Goal: Transaction & Acquisition: Purchase product/service

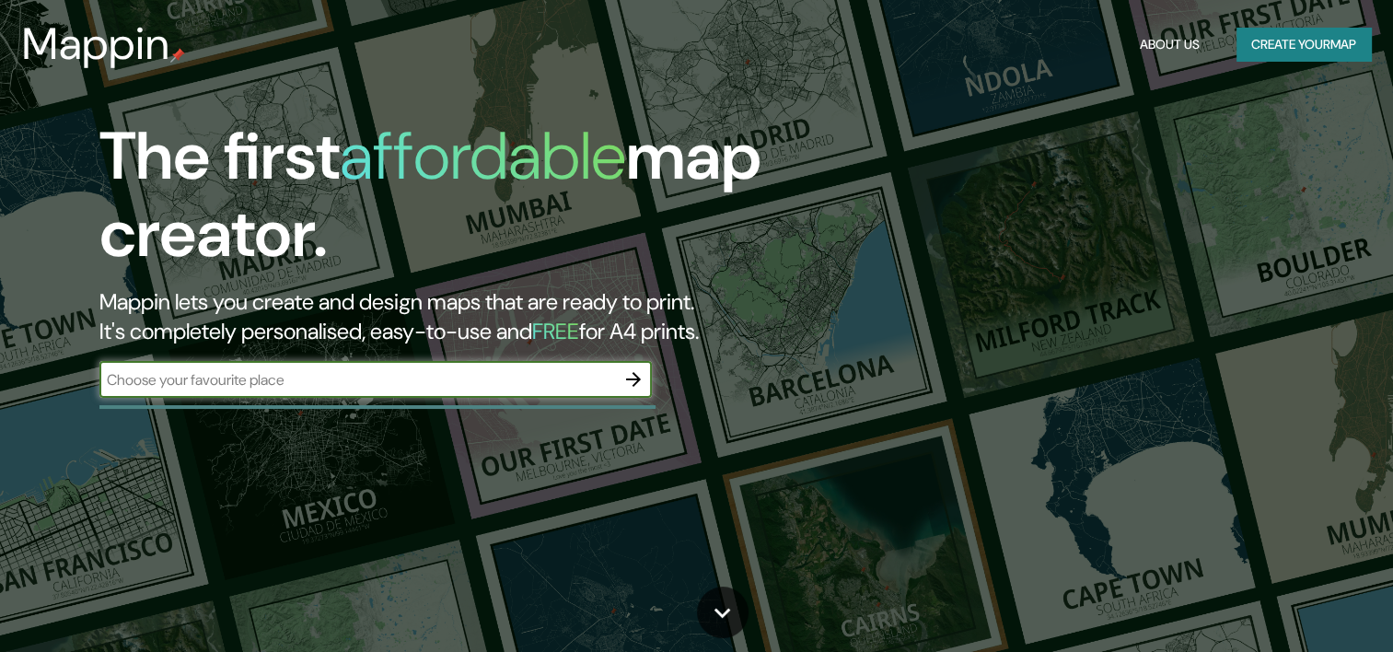
click at [634, 386] on icon "button" at bounding box center [633, 379] width 22 height 22
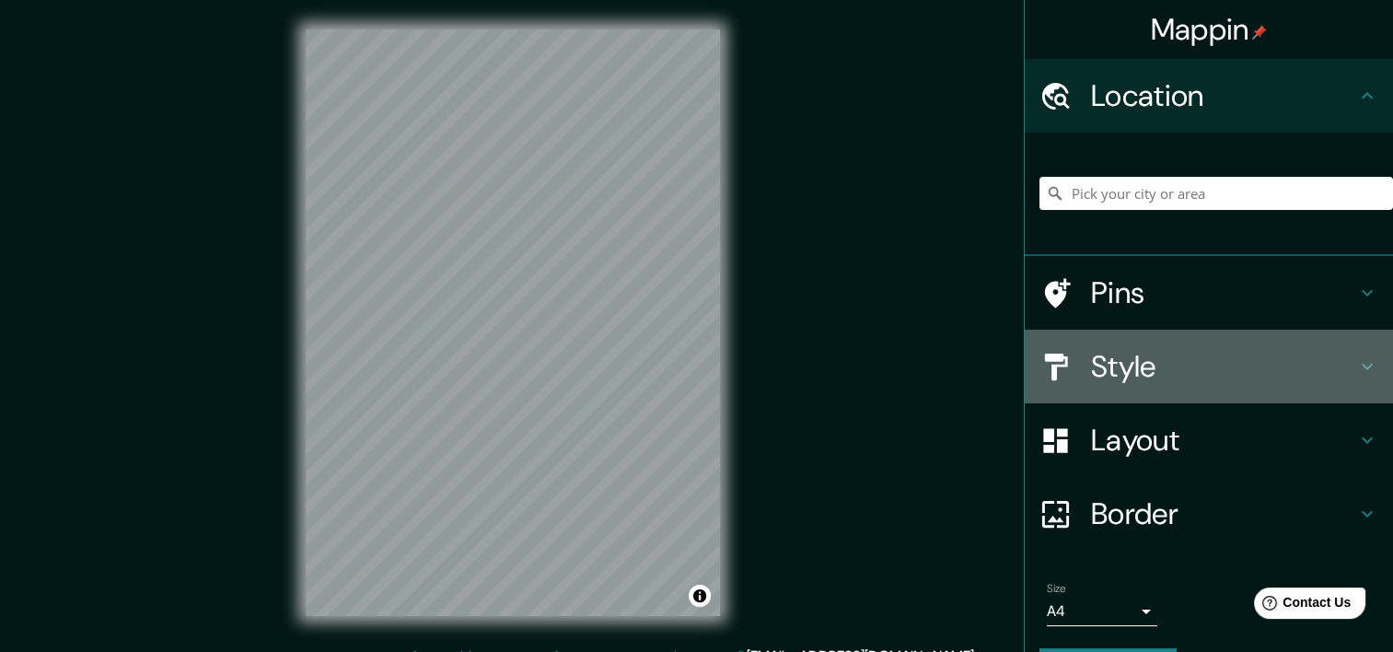
click at [1186, 372] on h4 "Style" at bounding box center [1223, 366] width 265 height 37
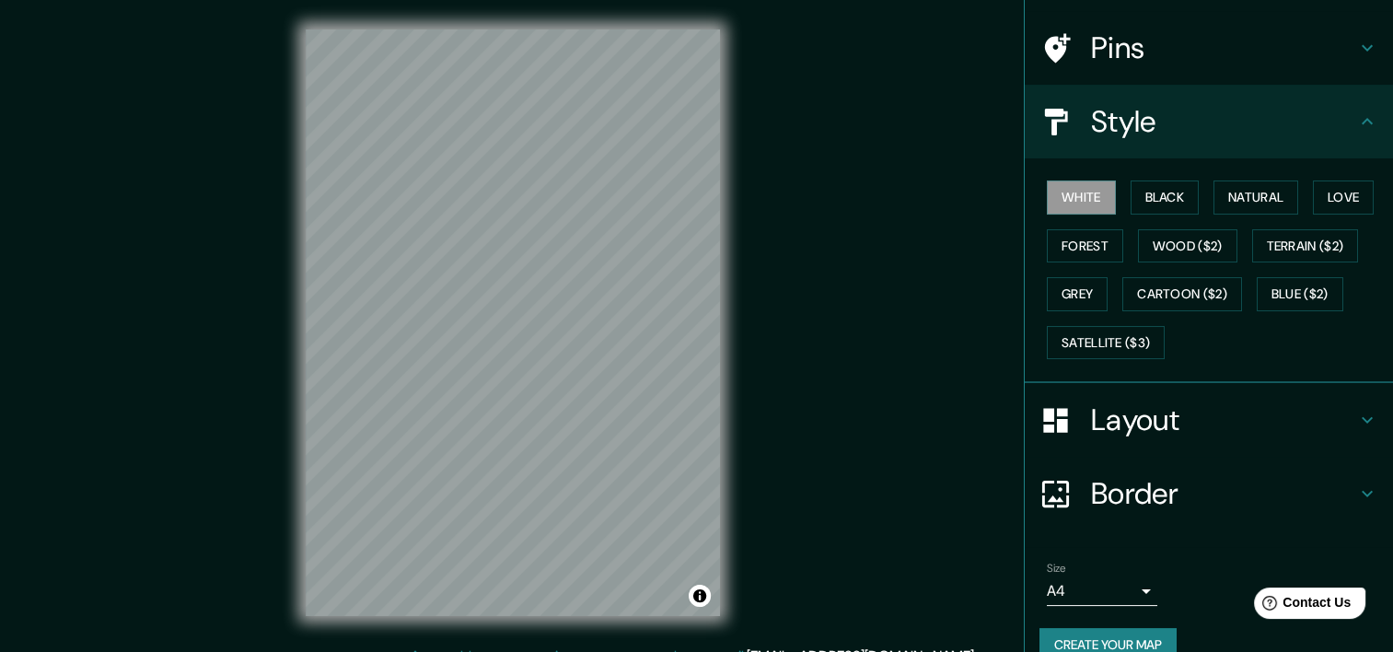
scroll to position [152, 0]
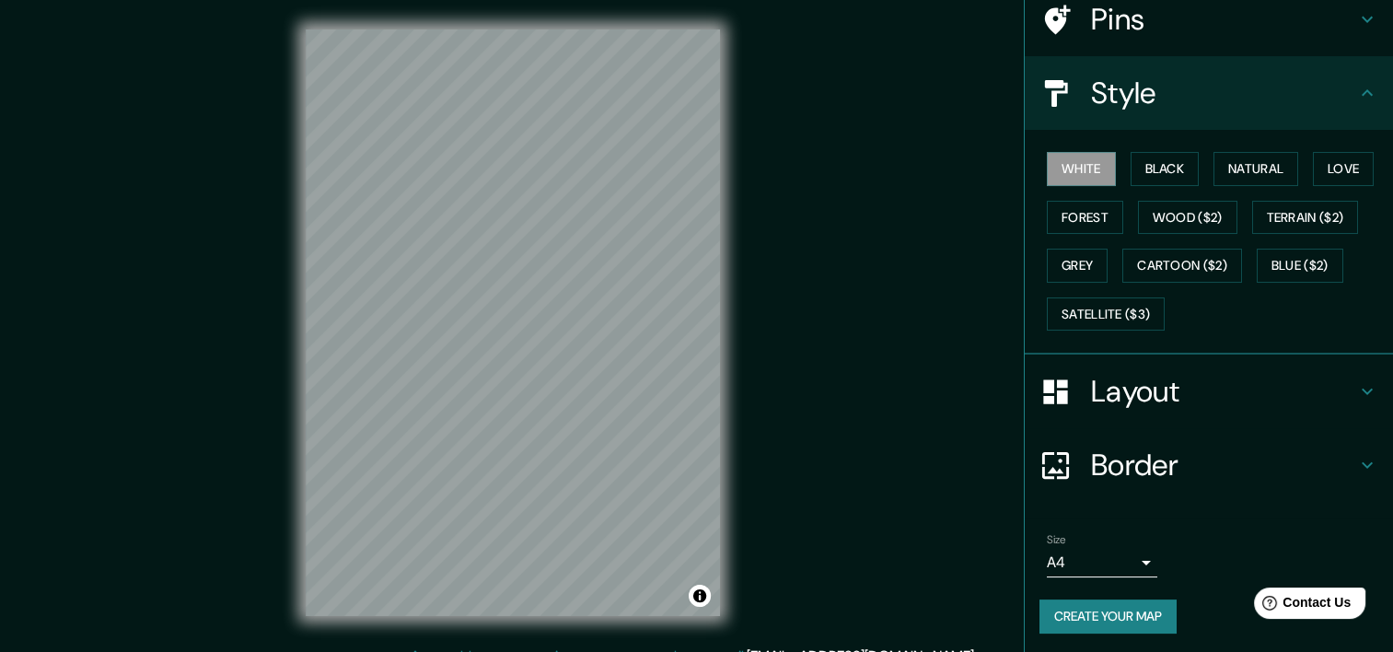
click at [1109, 390] on h4 "Layout" at bounding box center [1223, 391] width 265 height 37
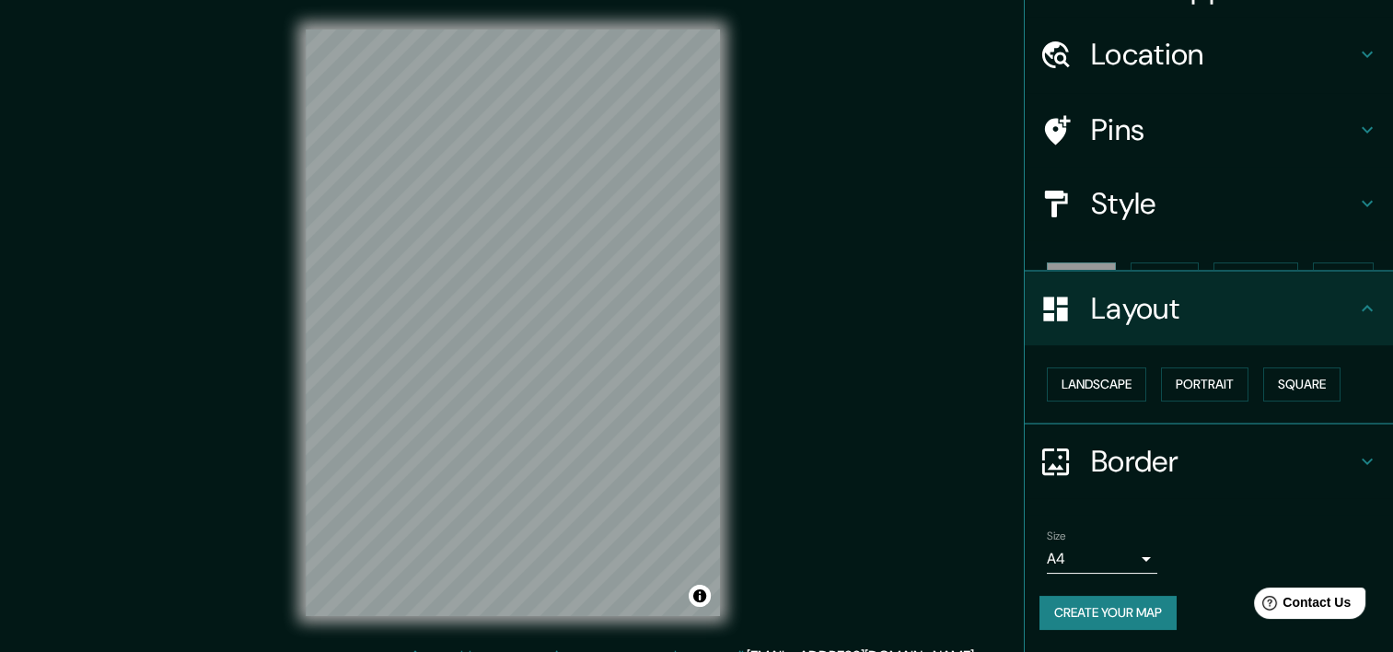
scroll to position [8, 0]
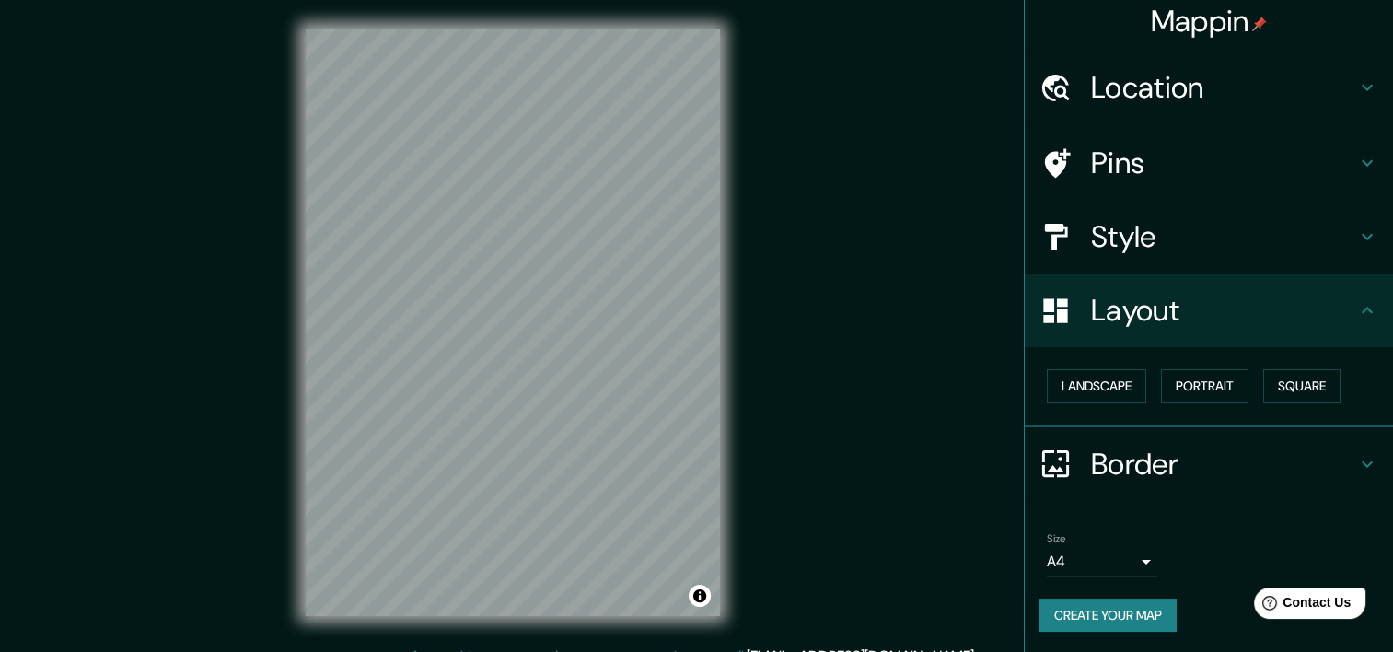
click at [1189, 325] on h4 "Layout" at bounding box center [1223, 310] width 265 height 37
click at [1136, 77] on h4 "Location" at bounding box center [1223, 87] width 265 height 37
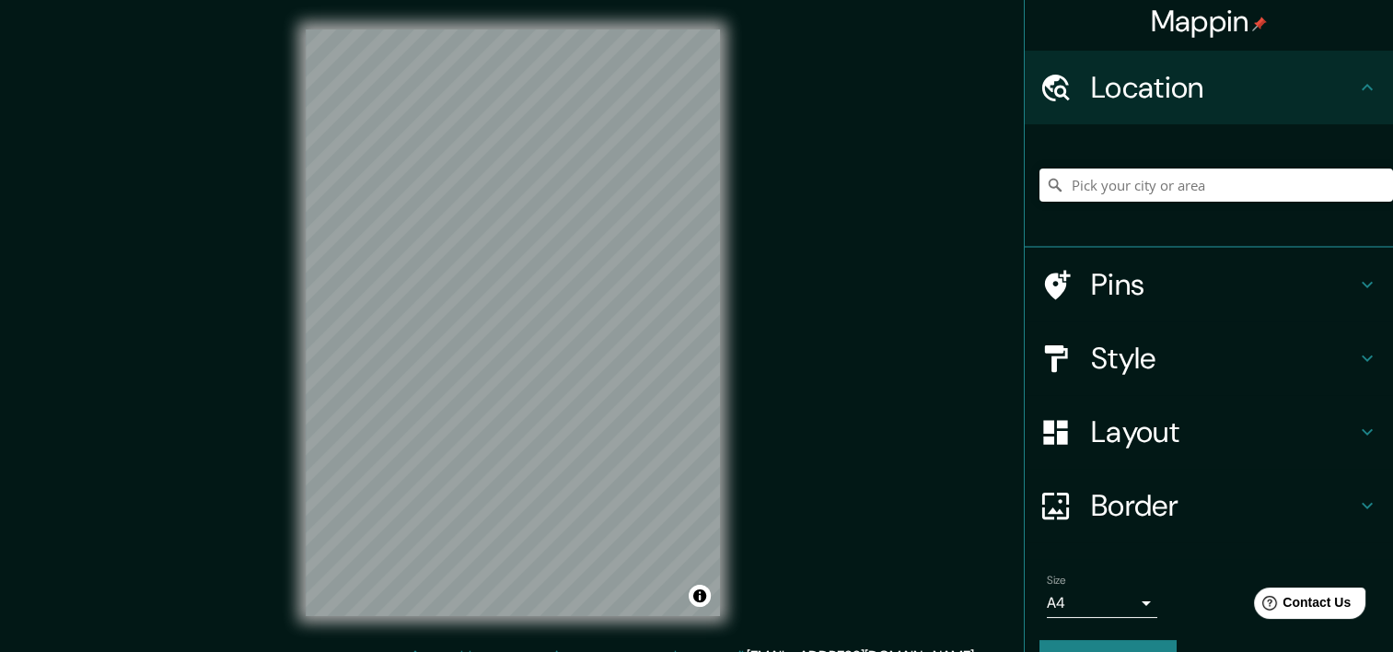
click at [1145, 75] on h4 "Location" at bounding box center [1223, 87] width 265 height 37
click at [1108, 272] on h4 "Pins" at bounding box center [1223, 284] width 265 height 37
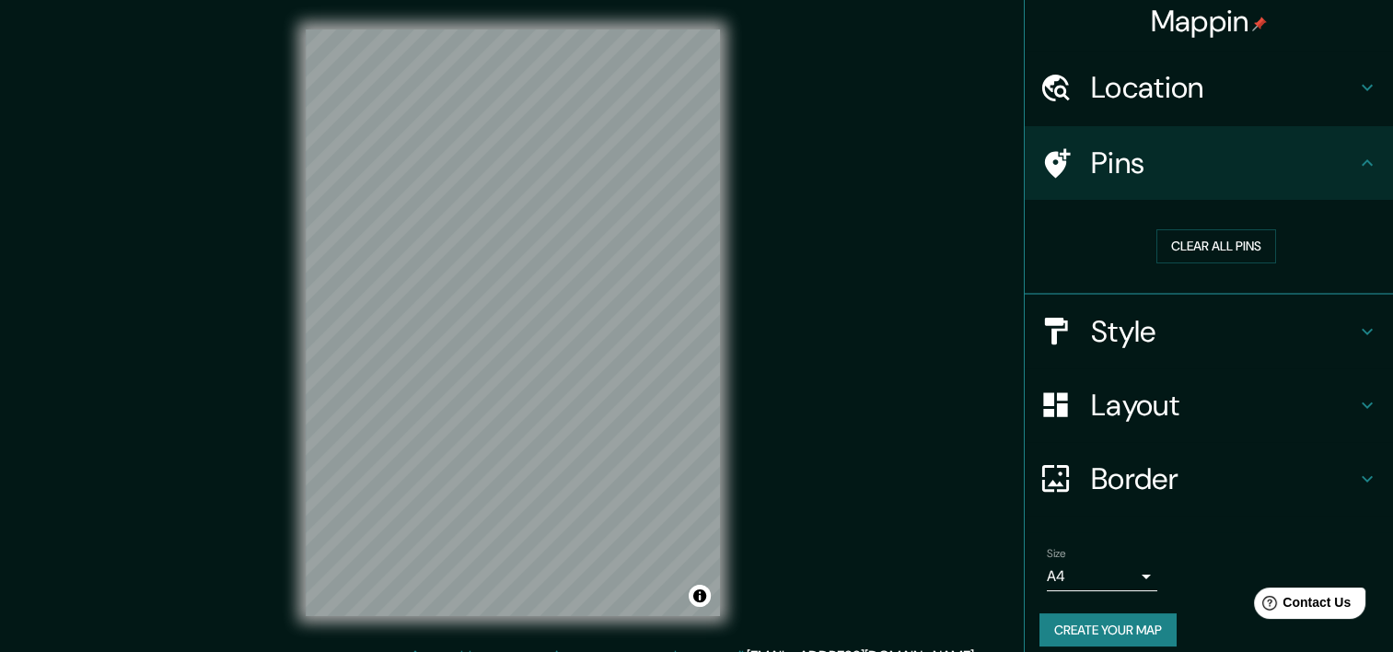
click at [1174, 331] on h4 "Style" at bounding box center [1223, 331] width 265 height 37
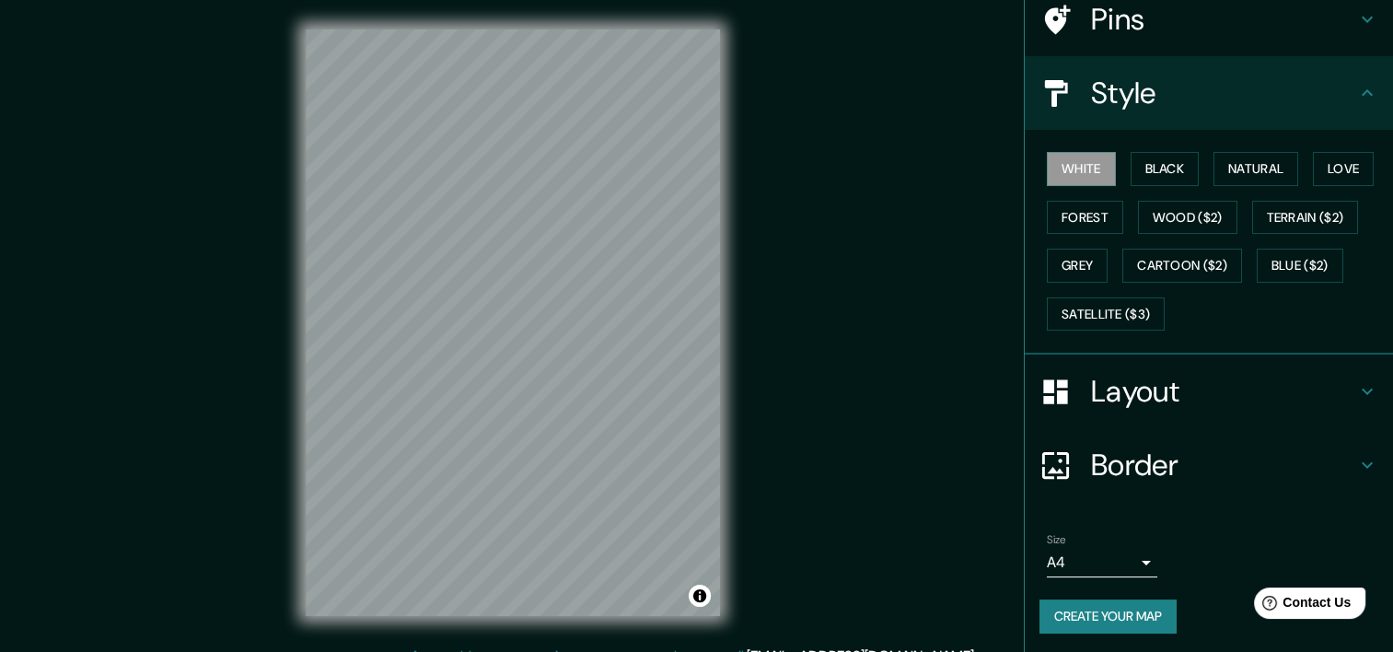
click at [1146, 460] on h4 "Border" at bounding box center [1223, 464] width 265 height 37
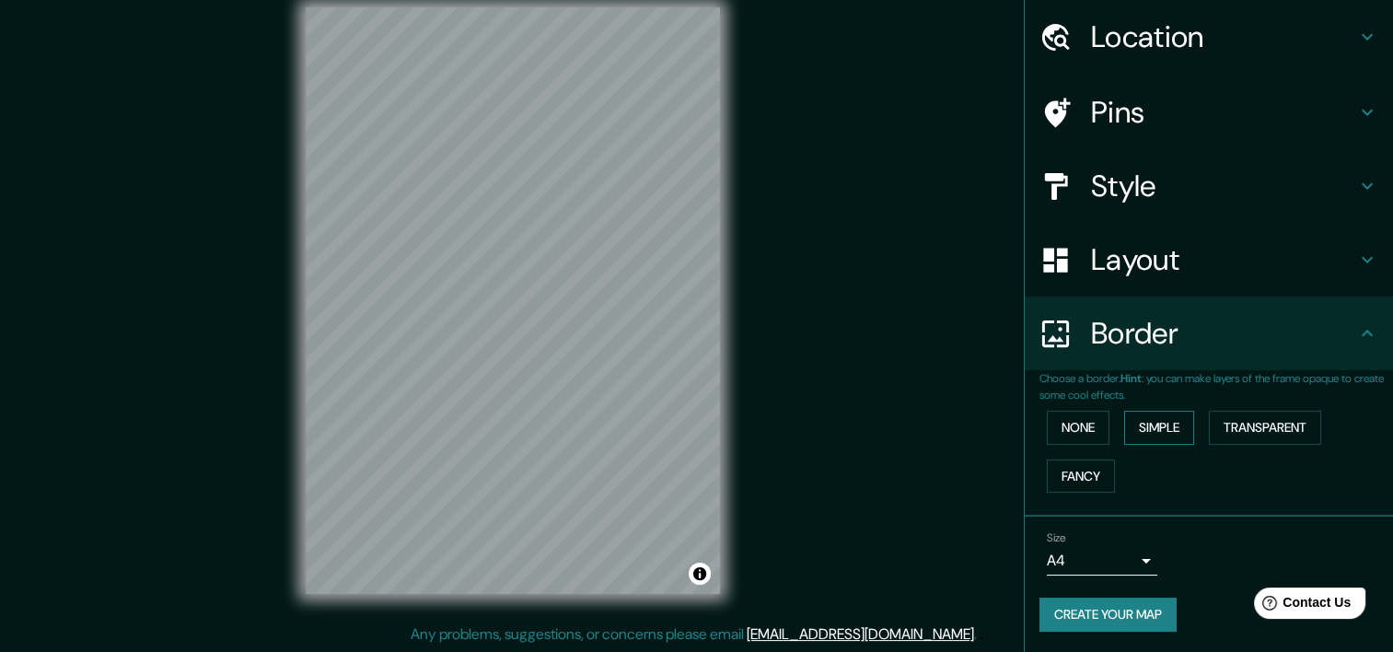
scroll to position [23, 0]
click at [1068, 471] on button "Fancy" at bounding box center [1081, 476] width 68 height 34
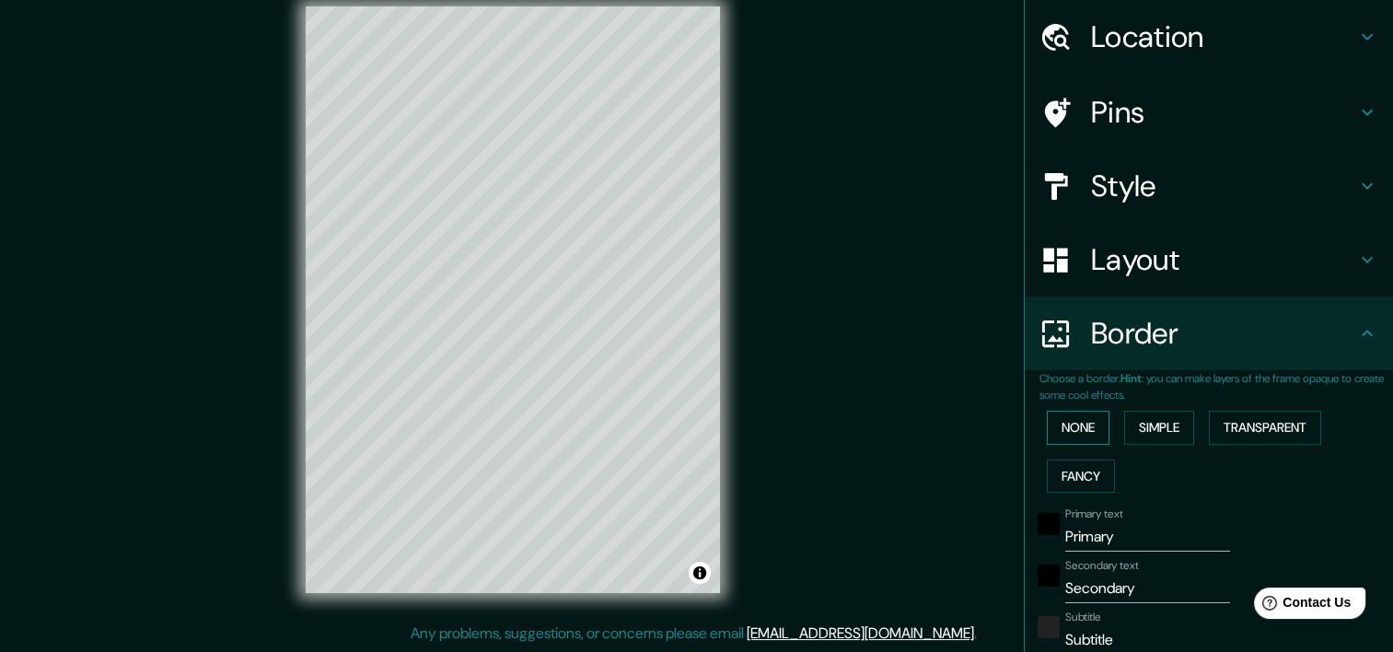
click at [1063, 434] on button "None" at bounding box center [1078, 428] width 63 height 34
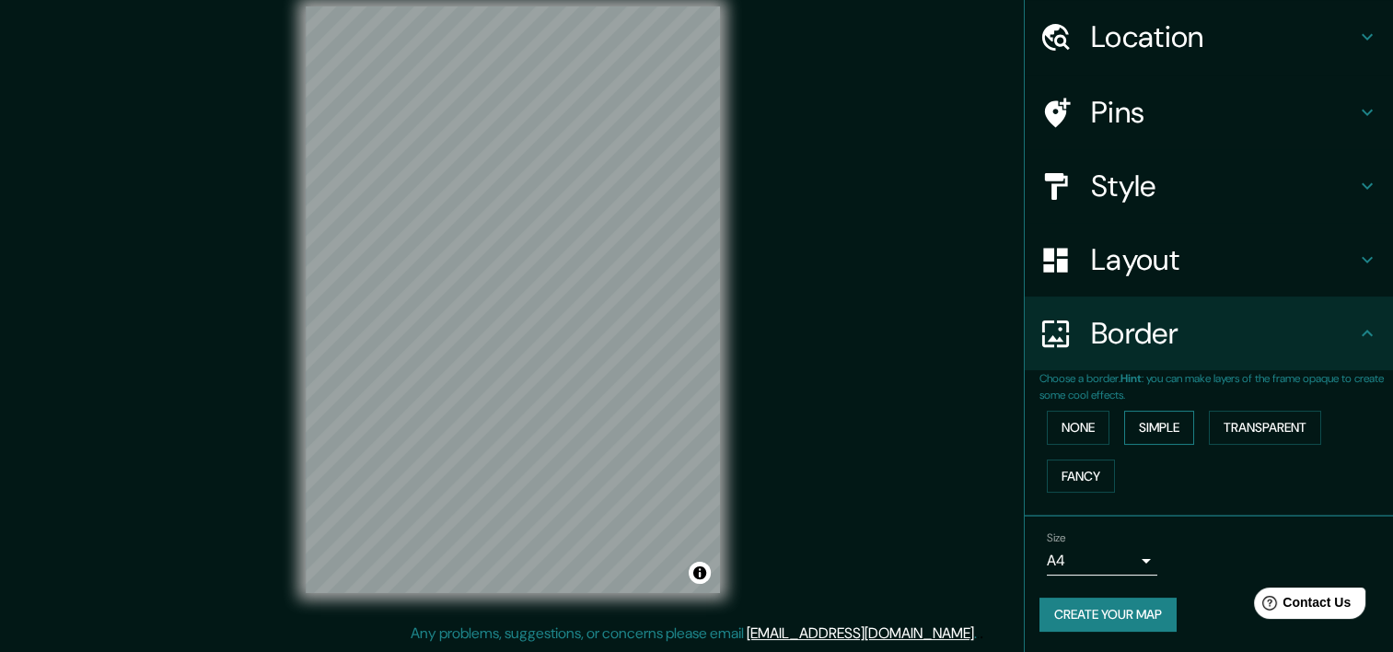
click at [1151, 421] on button "Simple" at bounding box center [1159, 428] width 70 height 34
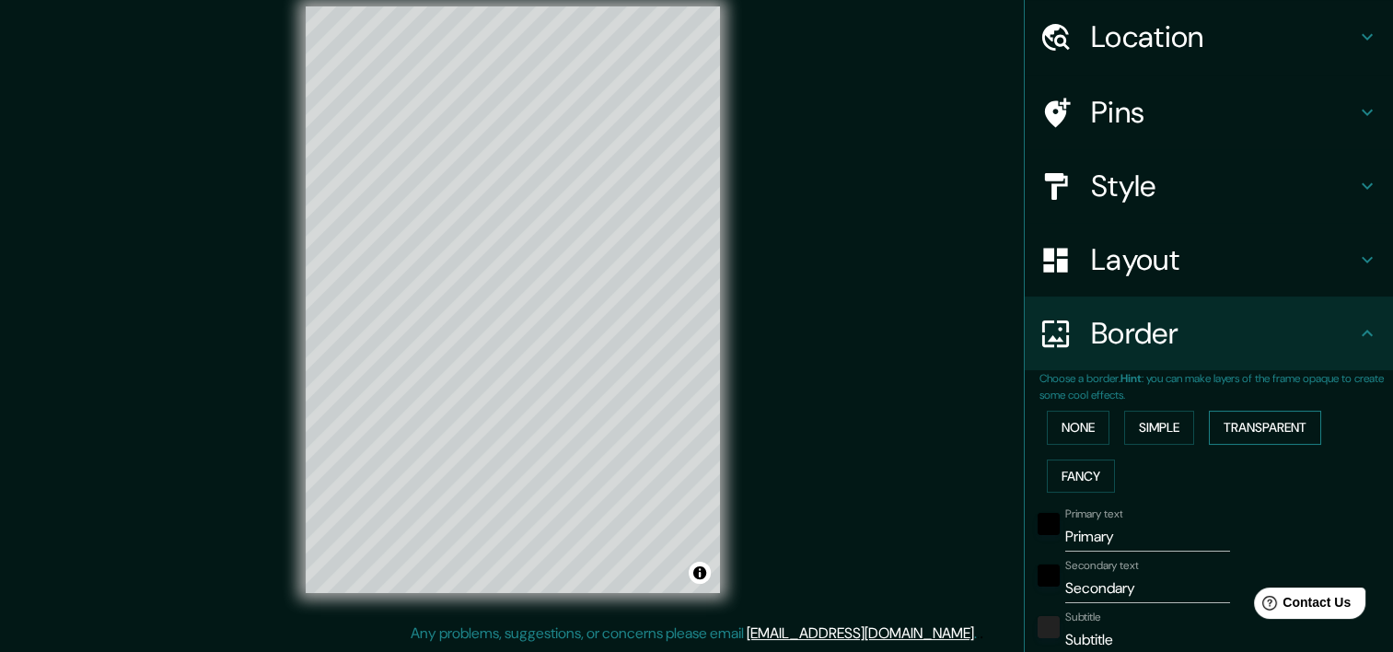
click at [1209, 422] on button "Transparent" at bounding box center [1265, 428] width 112 height 34
click at [1073, 434] on button "None" at bounding box center [1078, 428] width 63 height 34
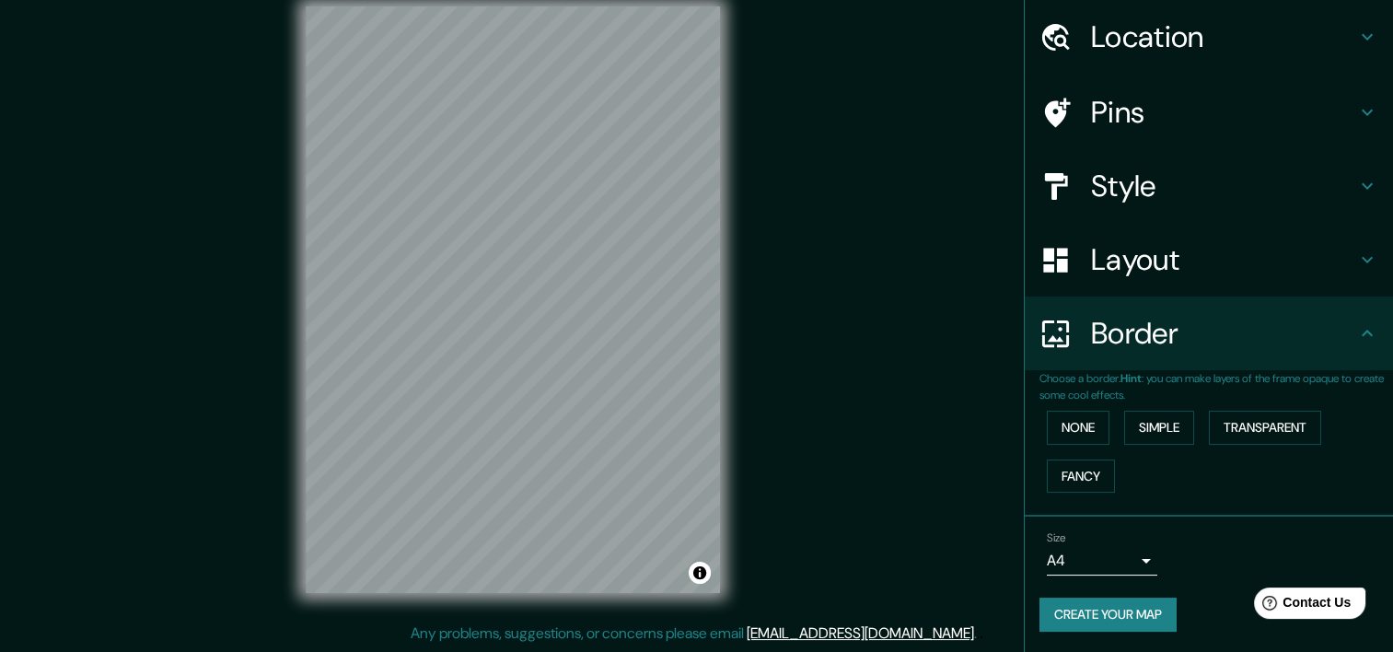
click at [1155, 328] on h4 "Border" at bounding box center [1223, 333] width 265 height 37
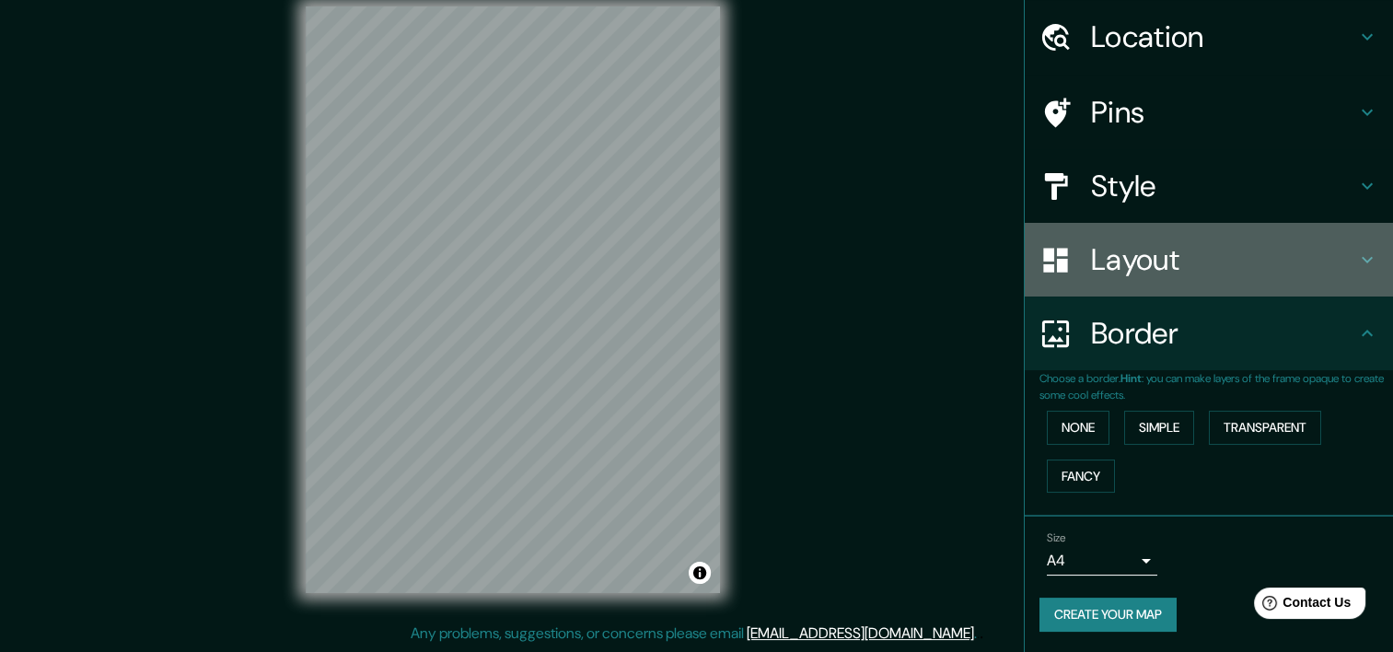
click at [1143, 249] on h4 "Layout" at bounding box center [1223, 259] width 265 height 37
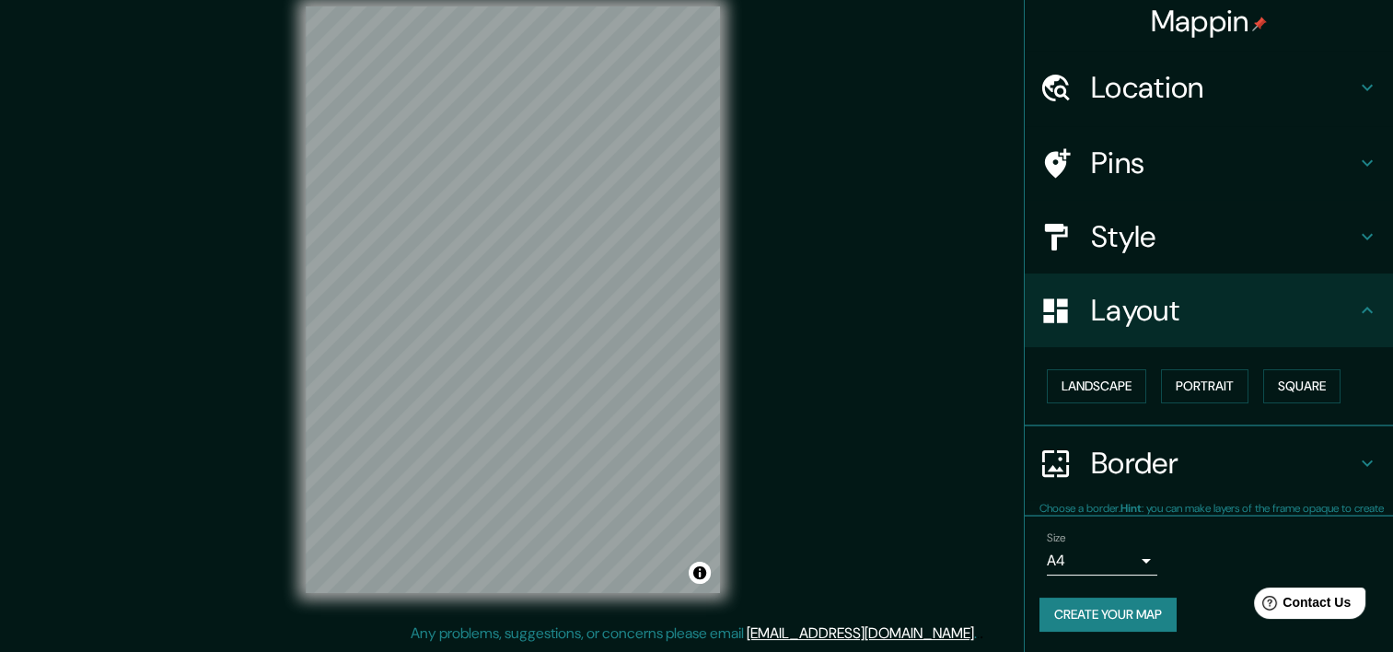
scroll to position [8, 0]
click at [1144, 226] on h4 "Style" at bounding box center [1223, 236] width 265 height 37
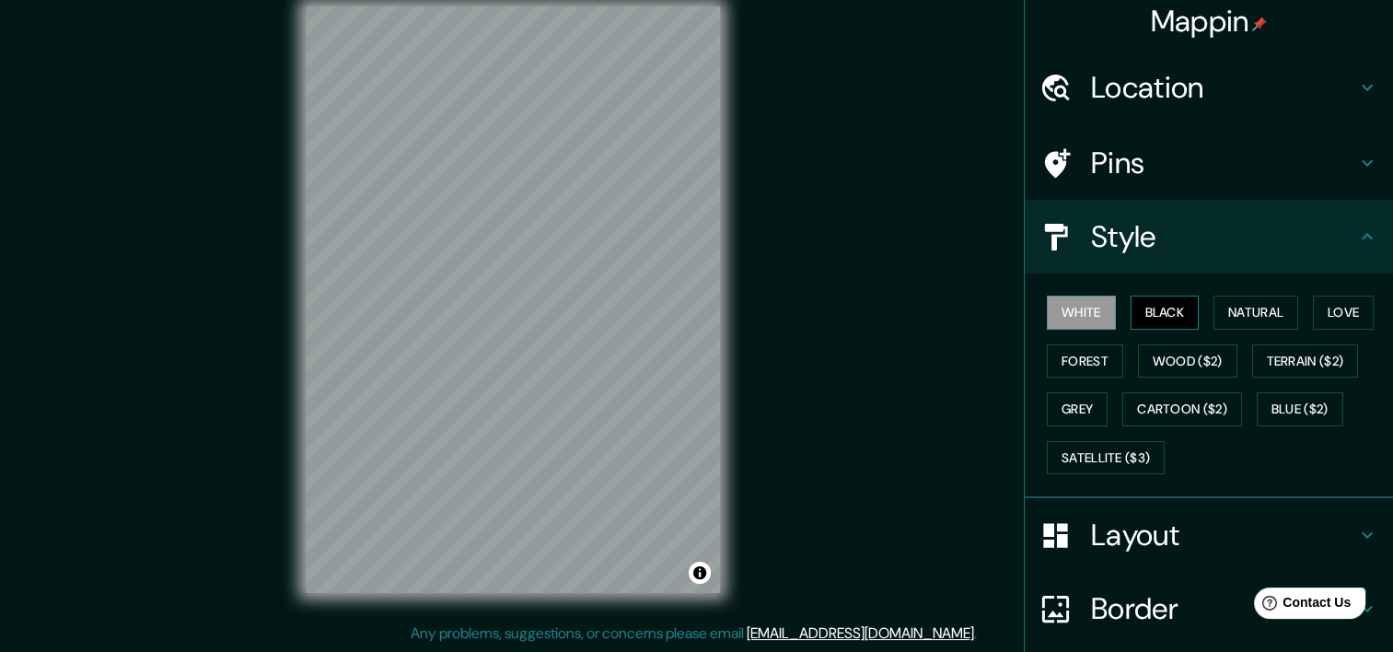
click at [1157, 313] on button "Black" at bounding box center [1164, 312] width 69 height 34
click at [1225, 309] on button "Natural" at bounding box center [1255, 312] width 85 height 34
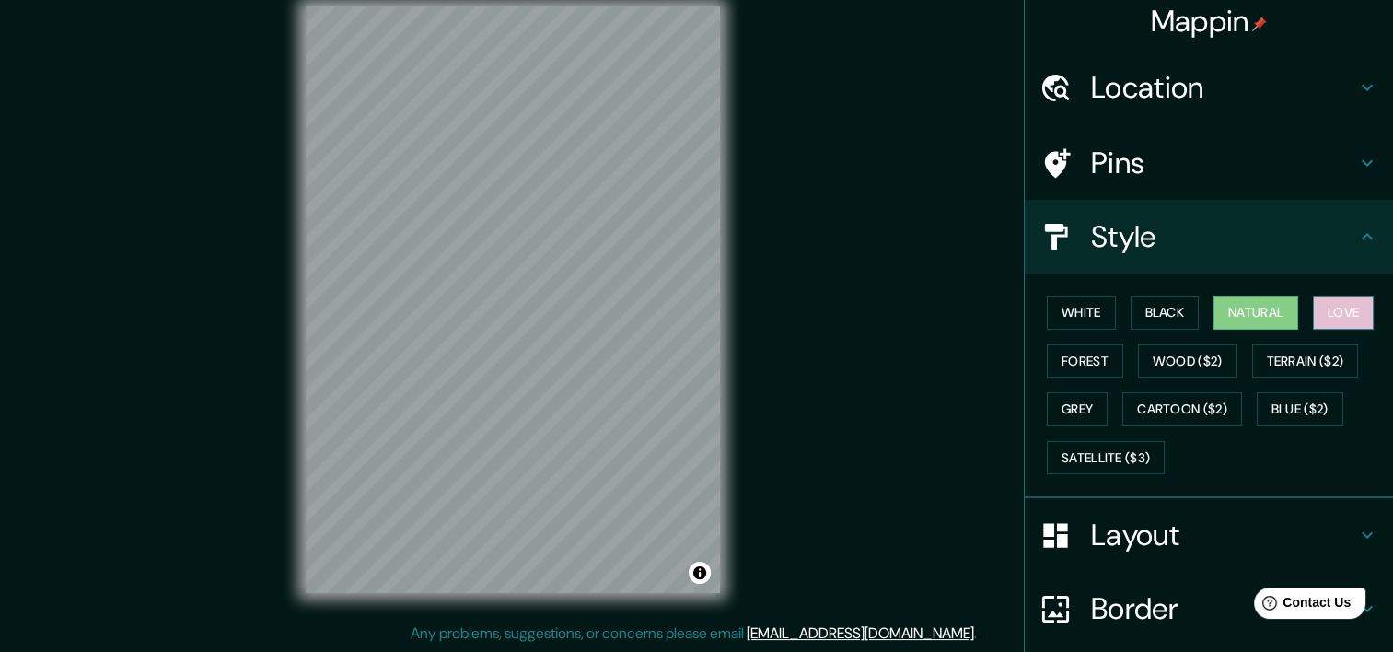
click at [1313, 313] on button "Love" at bounding box center [1343, 312] width 61 height 34
click at [1124, 454] on button "Satellite ($3)" at bounding box center [1106, 458] width 118 height 34
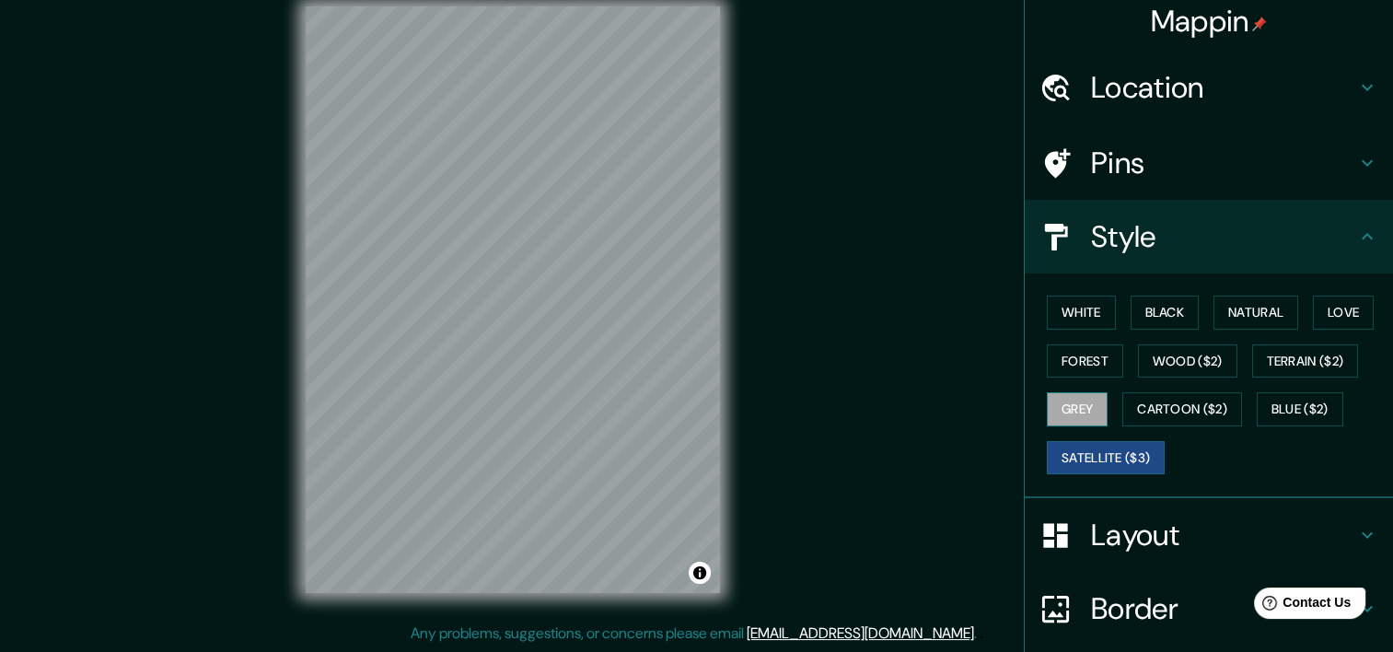
click at [1064, 416] on button "Grey" at bounding box center [1077, 409] width 61 height 34
click at [1084, 355] on button "Forest" at bounding box center [1085, 361] width 76 height 34
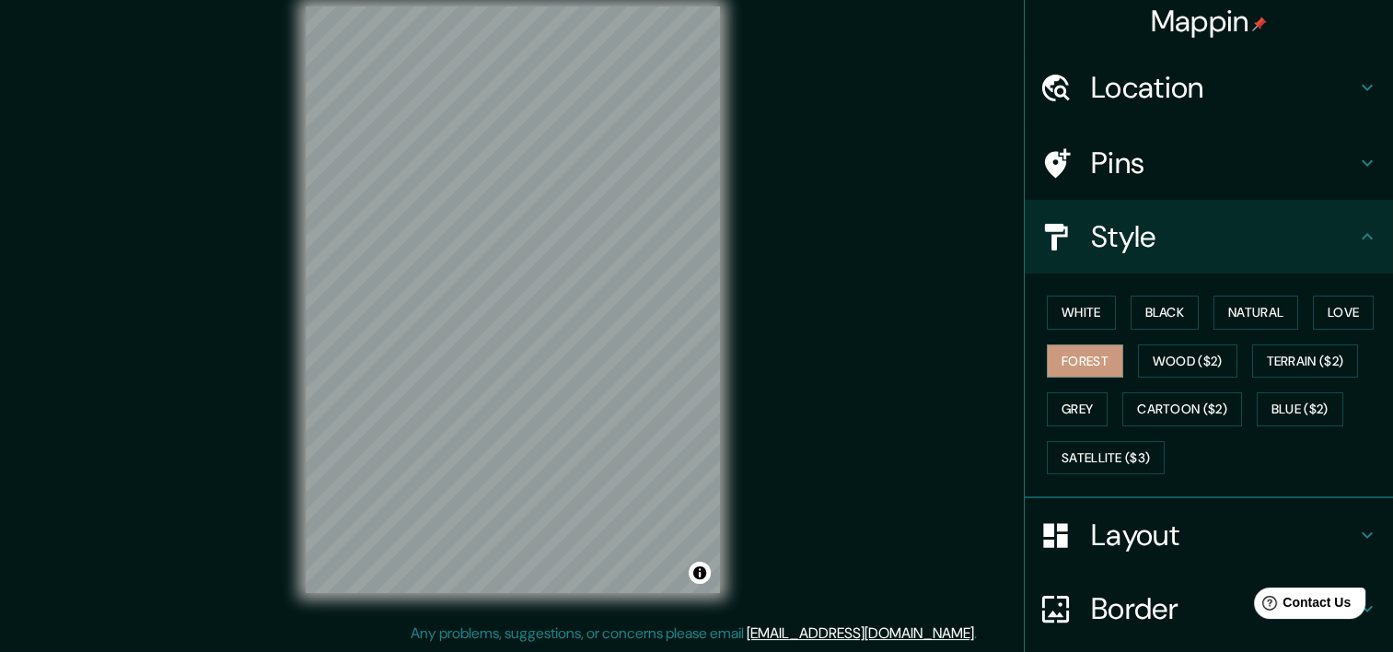
drag, startPoint x: 865, startPoint y: 348, endPoint x: 862, endPoint y: 358, distance: 10.5
click at [862, 358] on div "Mappin Location Pins Style White Black Natural Love Forest Wood ($2) Terrain ($…" at bounding box center [696, 314] width 1393 height 675
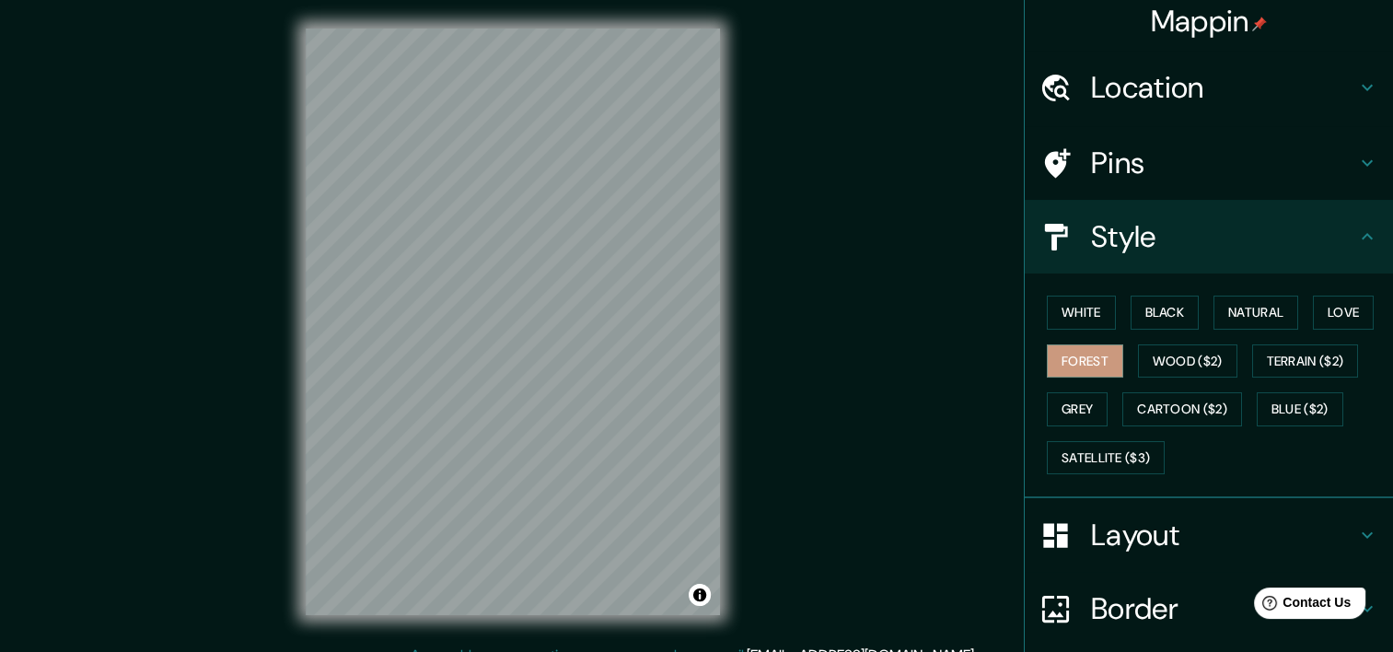
scroll to position [0, 0]
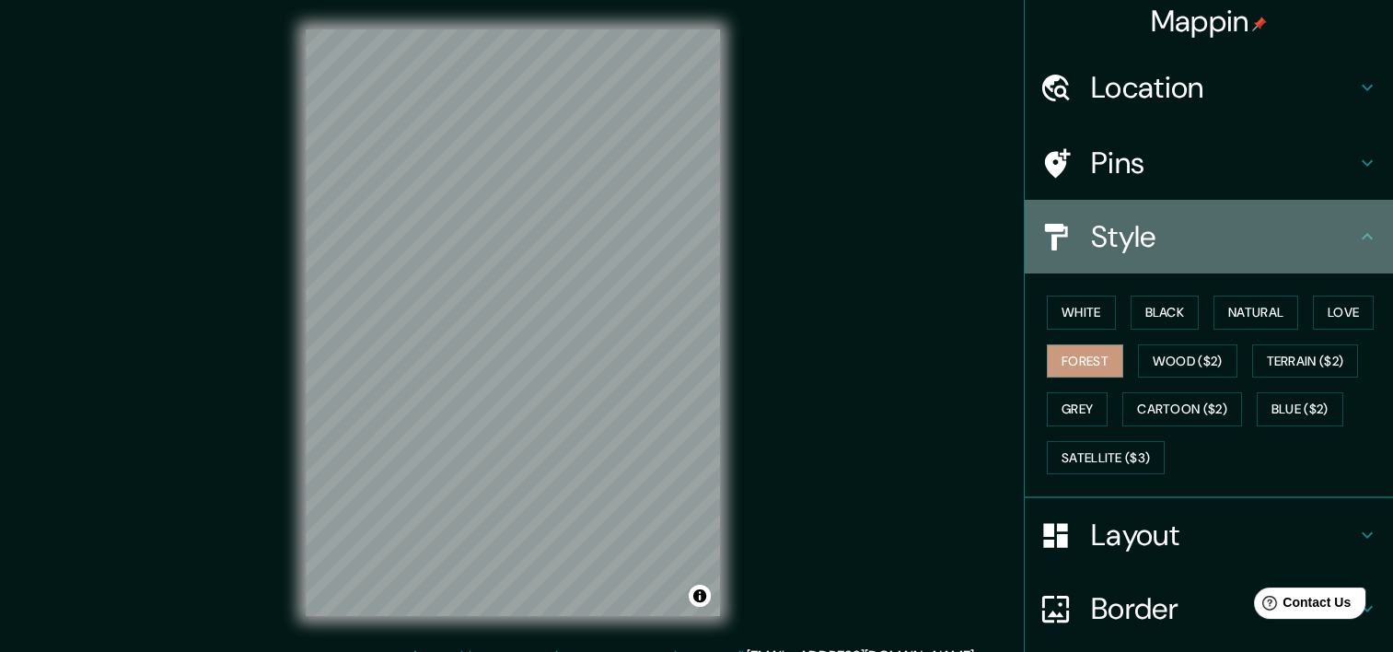
click at [1228, 254] on div "Style" at bounding box center [1208, 237] width 368 height 74
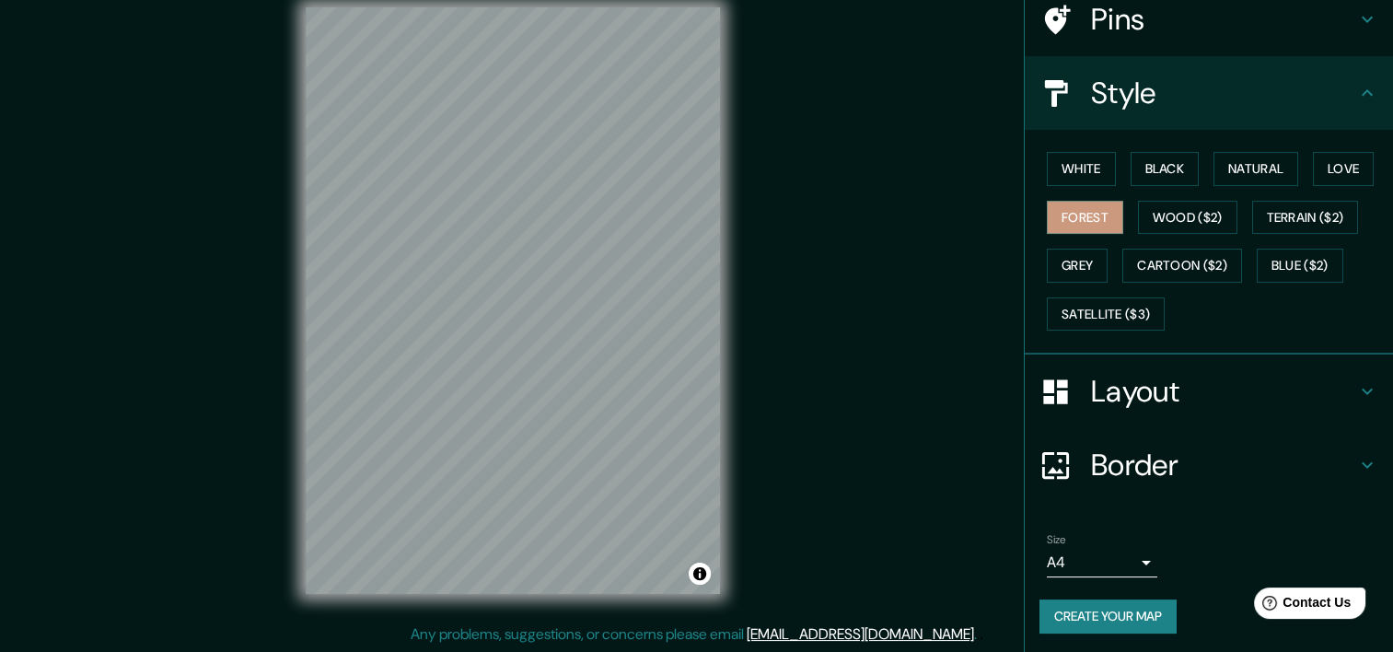
scroll to position [23, 0]
click at [1127, 613] on button "Create your map" at bounding box center [1107, 616] width 137 height 34
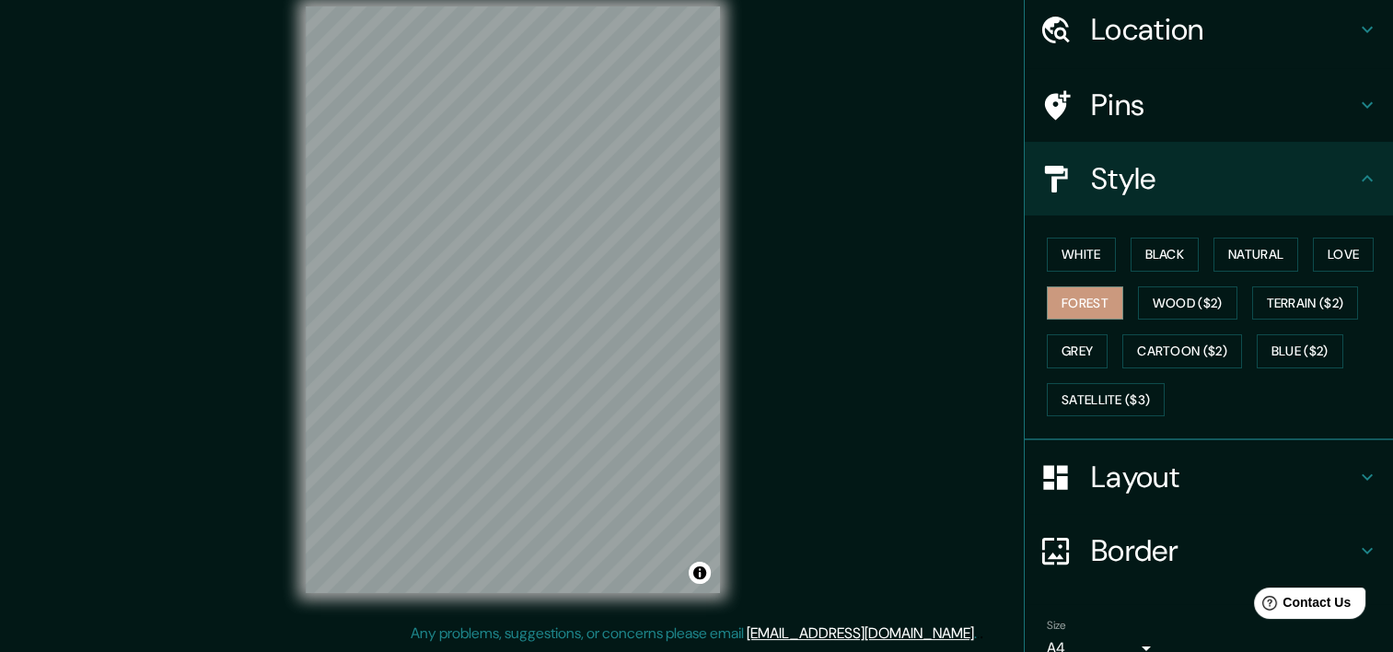
scroll to position [60, 0]
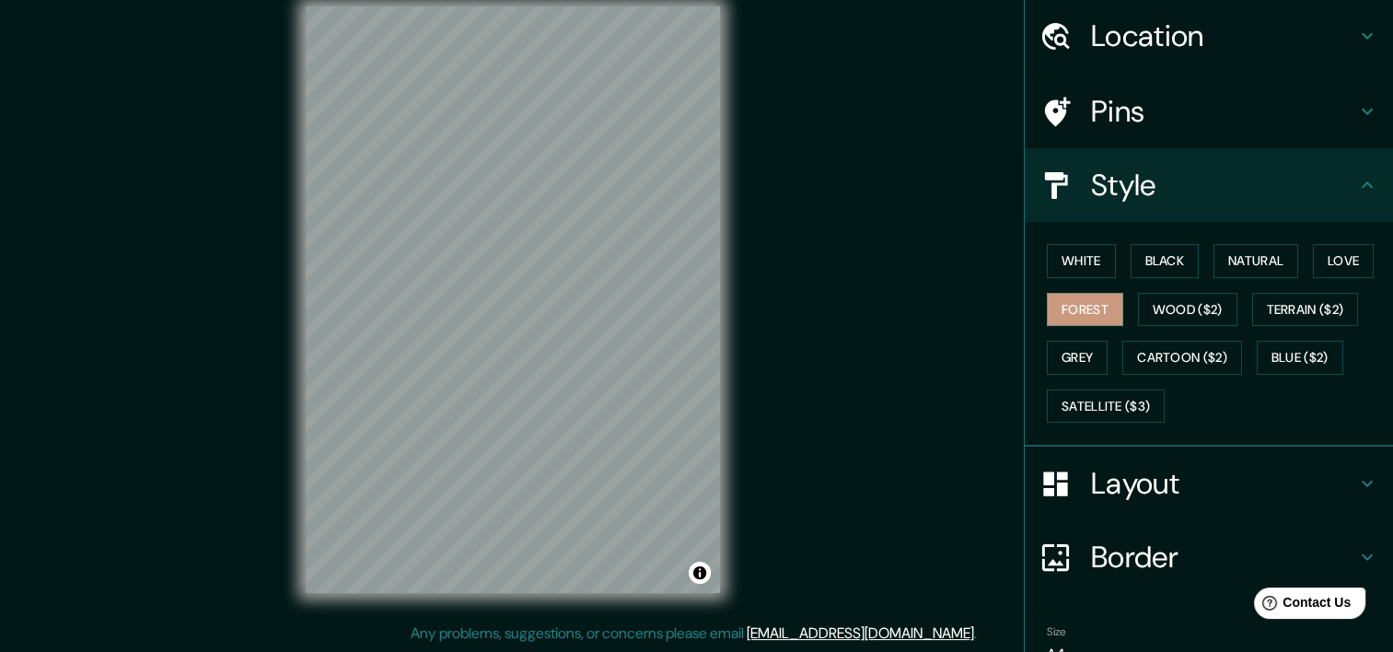
click at [1116, 177] on h4 "Style" at bounding box center [1223, 185] width 265 height 37
click at [1141, 470] on h4 "Layout" at bounding box center [1223, 483] width 265 height 37
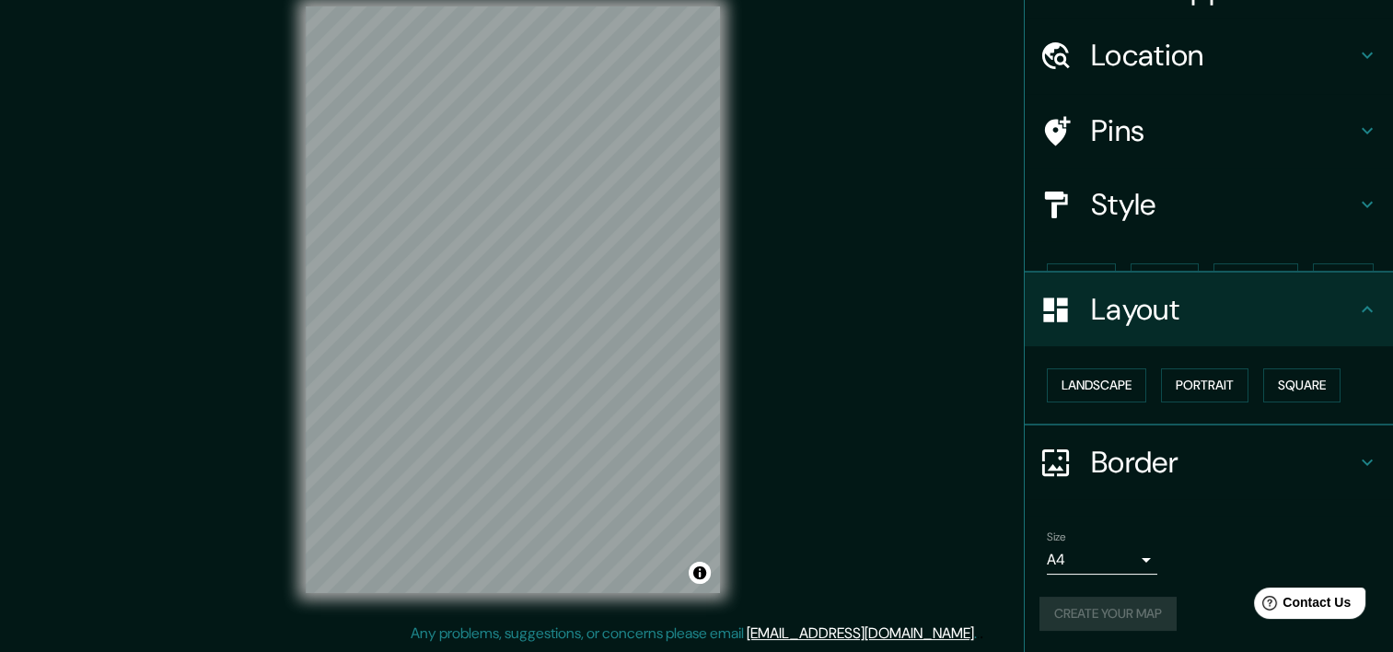
scroll to position [8, 0]
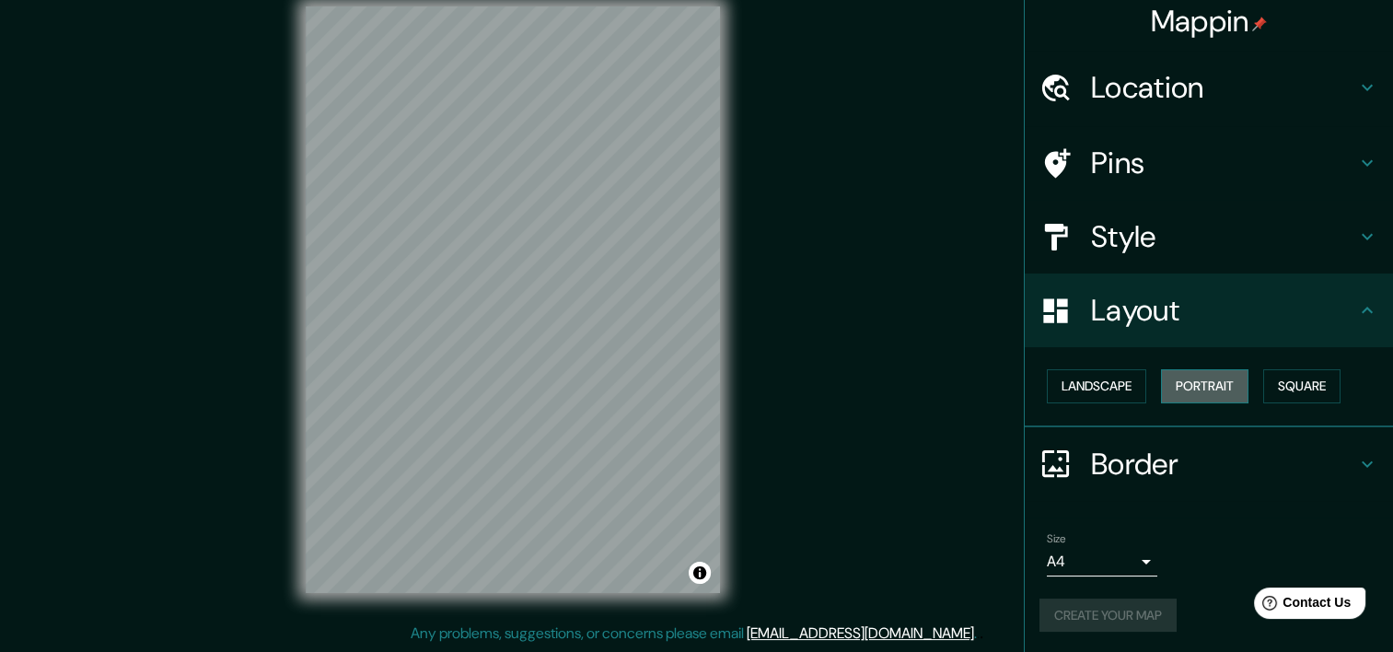
click at [1230, 386] on button "Portrait" at bounding box center [1204, 386] width 87 height 34
click at [1099, 383] on button "Landscape" at bounding box center [1096, 386] width 99 height 34
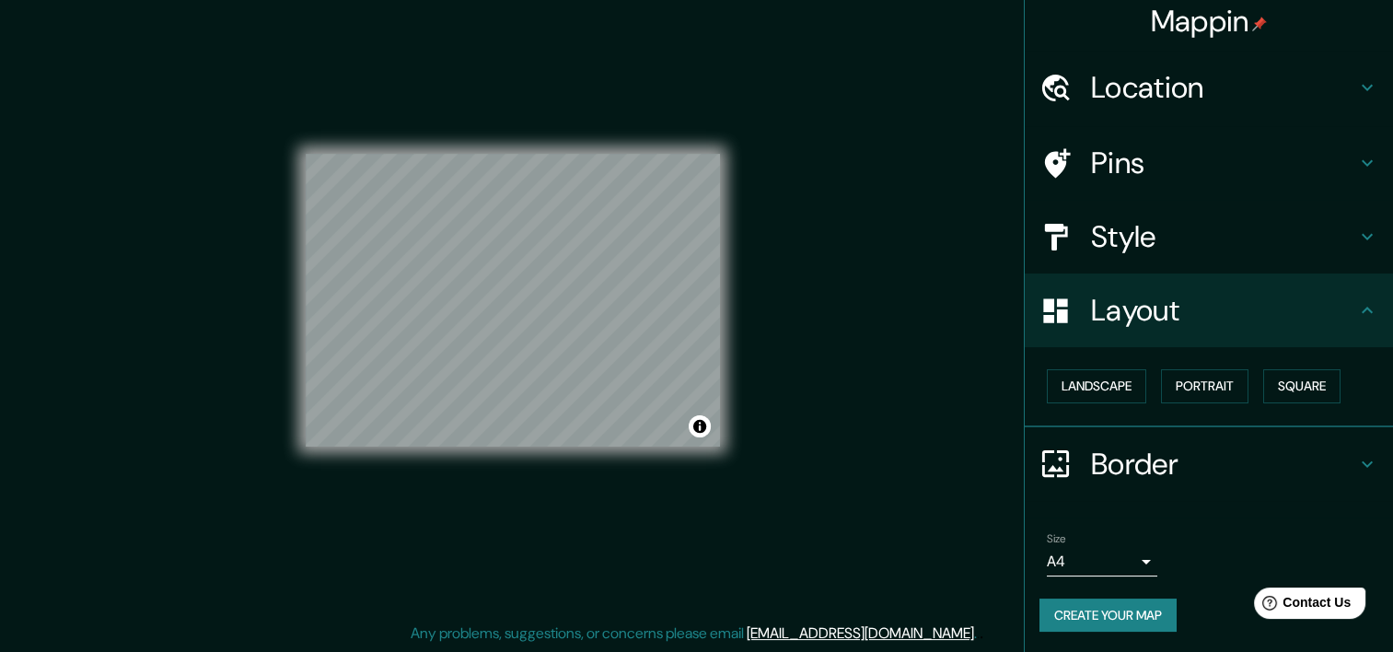
click at [1196, 547] on div "Size A4 single" at bounding box center [1208, 554] width 339 height 59
click at [1135, 612] on button "Create your map" at bounding box center [1107, 615] width 137 height 34
click at [1160, 295] on h4 "Layout" at bounding box center [1223, 310] width 265 height 37
click at [1344, 320] on div "Layout" at bounding box center [1208, 310] width 368 height 74
click at [1077, 607] on button "Create your map" at bounding box center [1107, 615] width 137 height 34
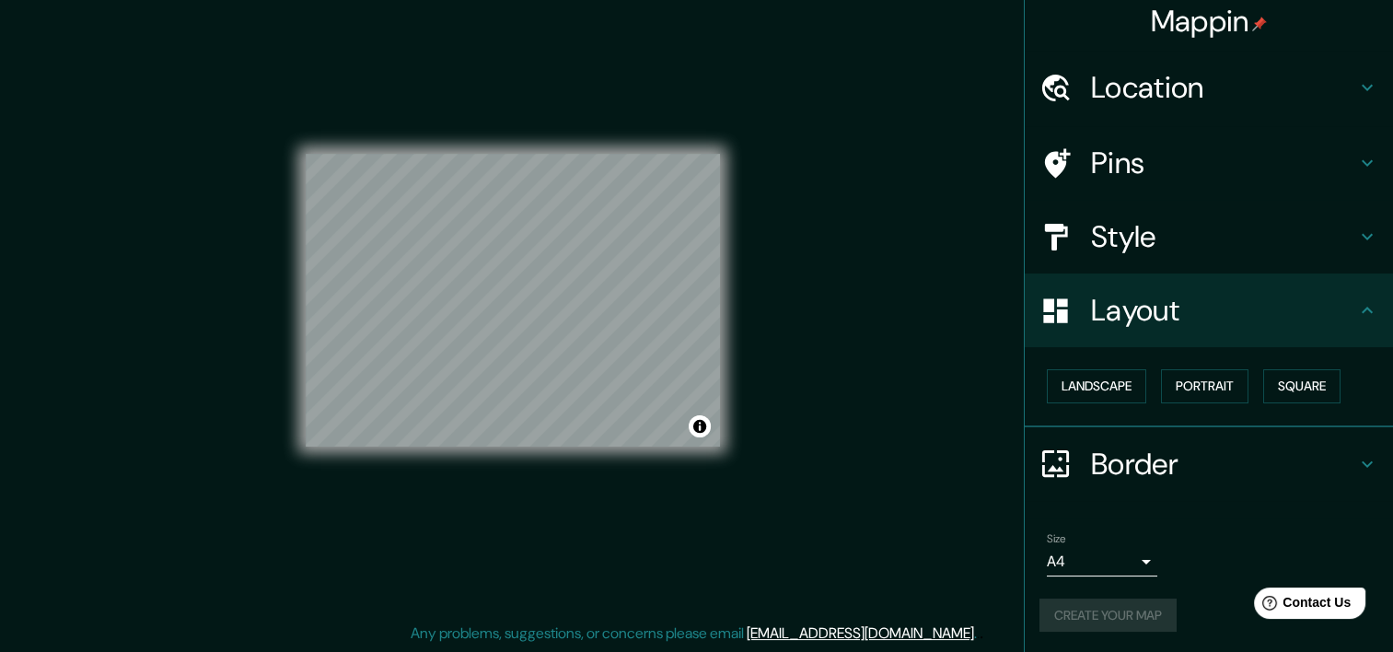
scroll to position [0, 0]
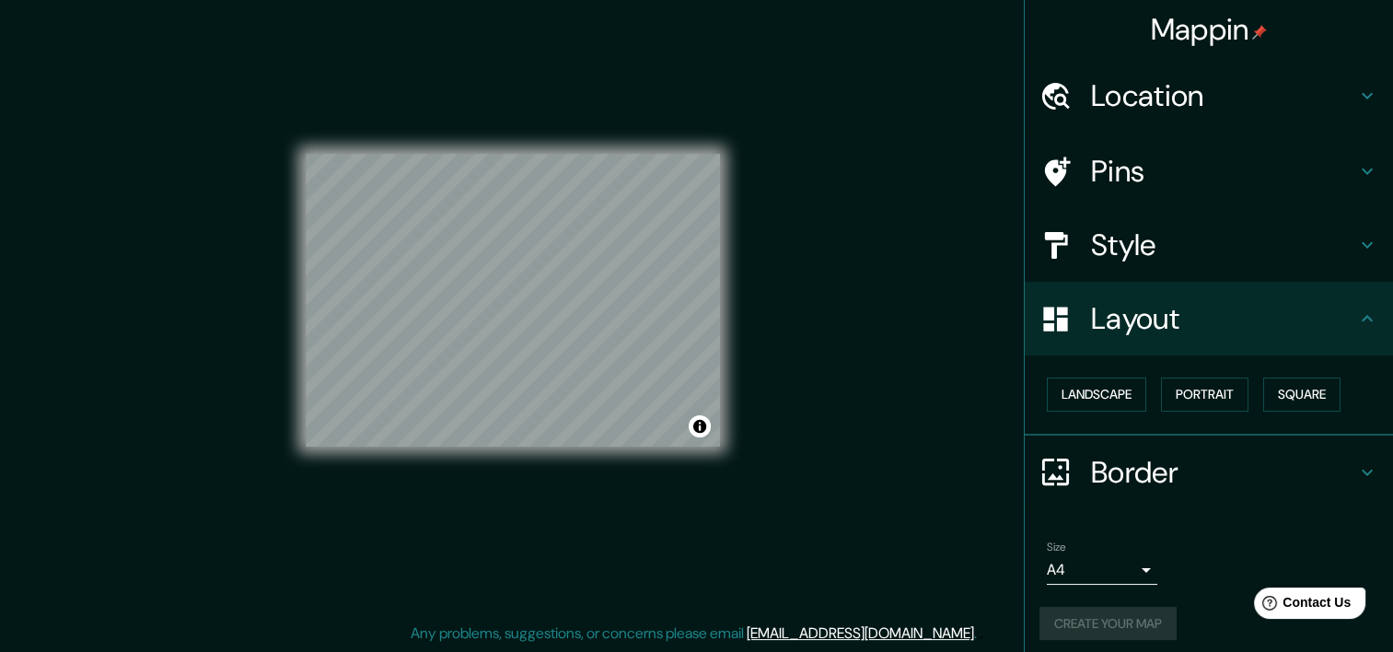
click at [902, 337] on div "Mappin Location Pins Style Layout Landscape Portrait Square Border Choose a bor…" at bounding box center [696, 314] width 1393 height 675
click at [701, 434] on button "Toggle attribution" at bounding box center [699, 426] width 22 height 22
click at [700, 434] on button "Toggle attribution" at bounding box center [699, 426] width 22 height 22
click at [931, 272] on div "Mappin Location Pins Style Layout Landscape Portrait Square Border Choose a bor…" at bounding box center [696, 314] width 1393 height 675
click at [1134, 614] on div "Create your map" at bounding box center [1208, 624] width 339 height 34
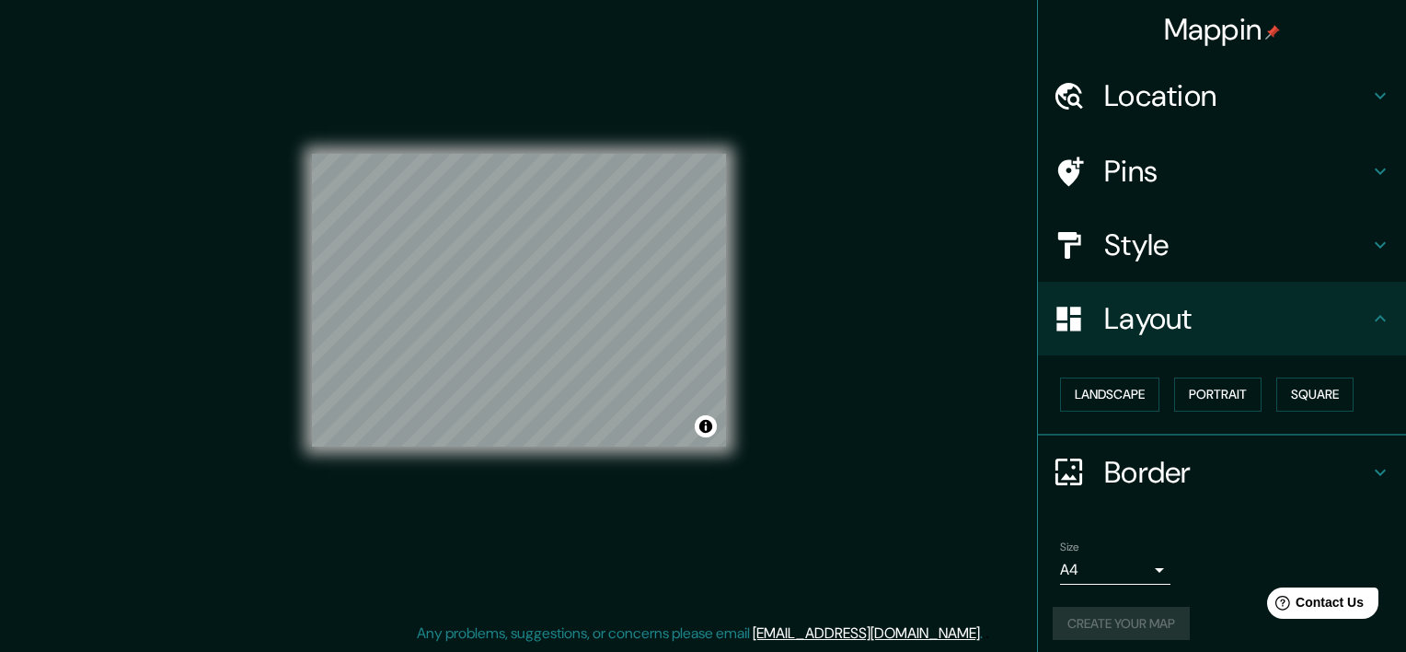
click at [1126, 575] on body "Mappin Location Pins Style Layout Landscape Portrait Square Border Choose a bor…" at bounding box center [703, 303] width 1406 height 652
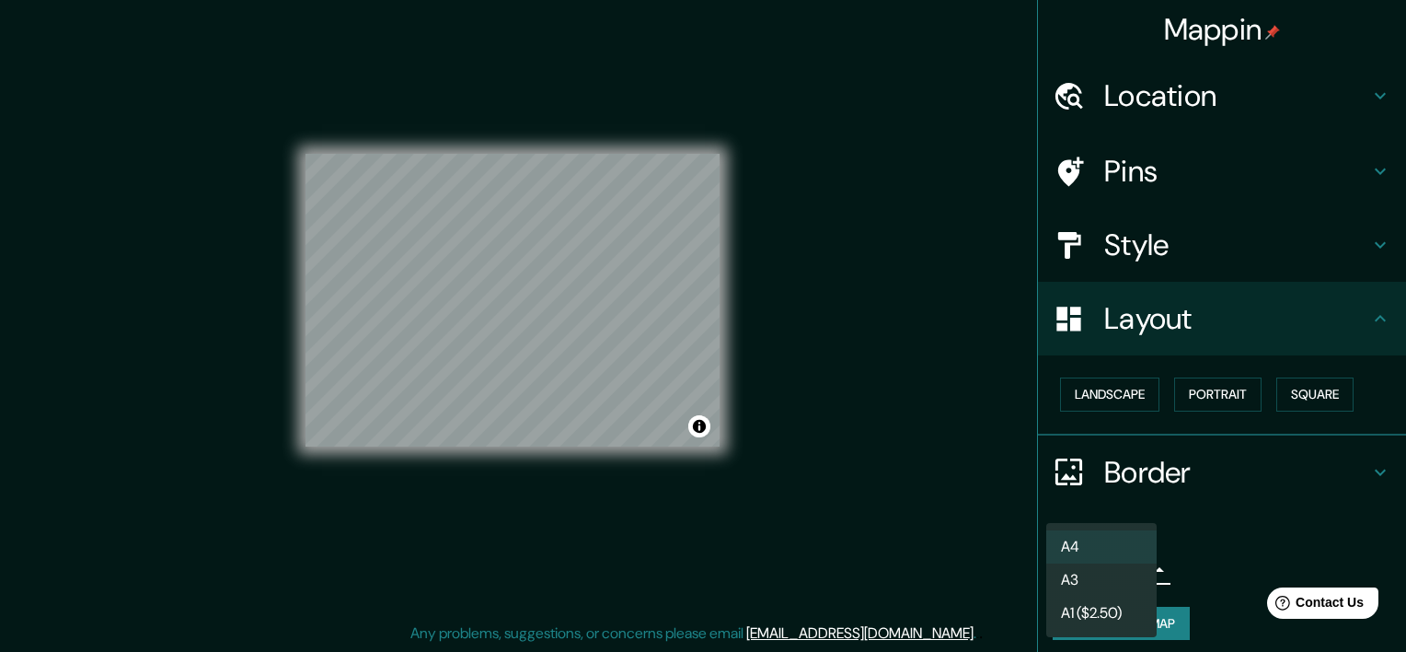
click at [1197, 563] on div at bounding box center [703, 326] width 1406 height 652
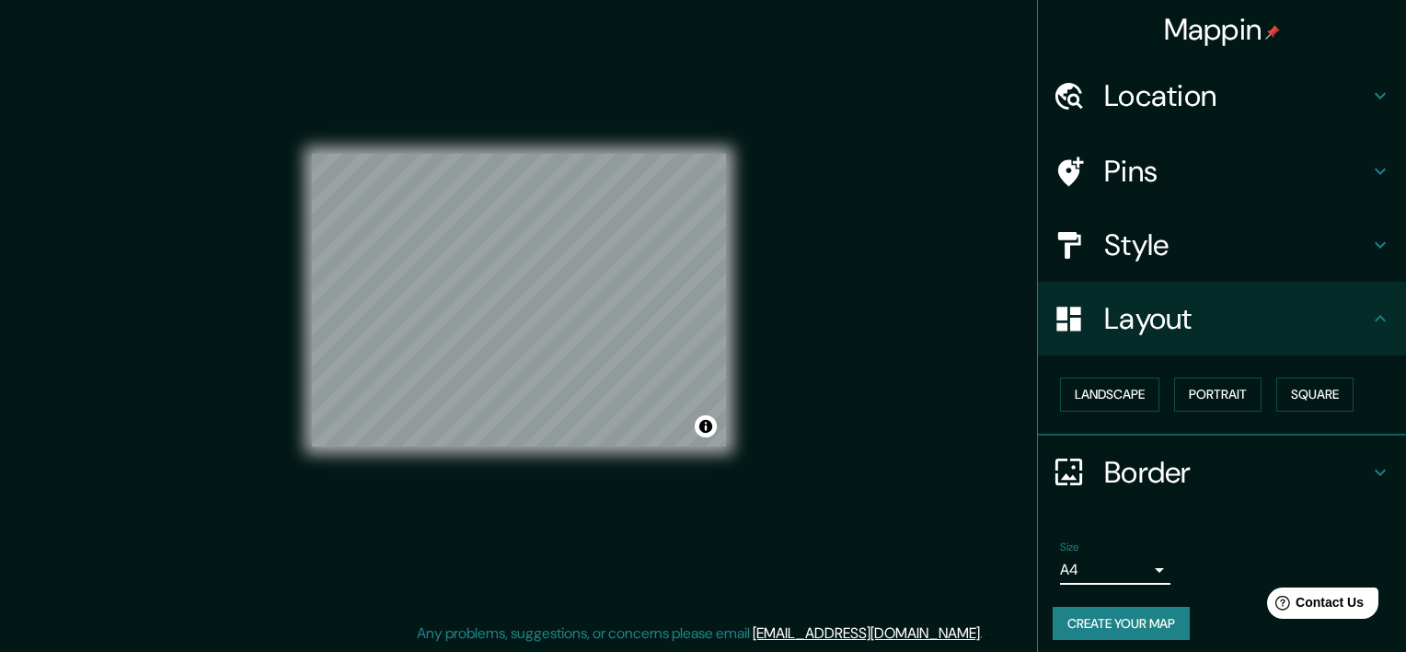
click at [1107, 557] on body "Mappin Location Pins Style Layout Landscape Portrait Square Border Choose a bor…" at bounding box center [703, 303] width 1406 height 652
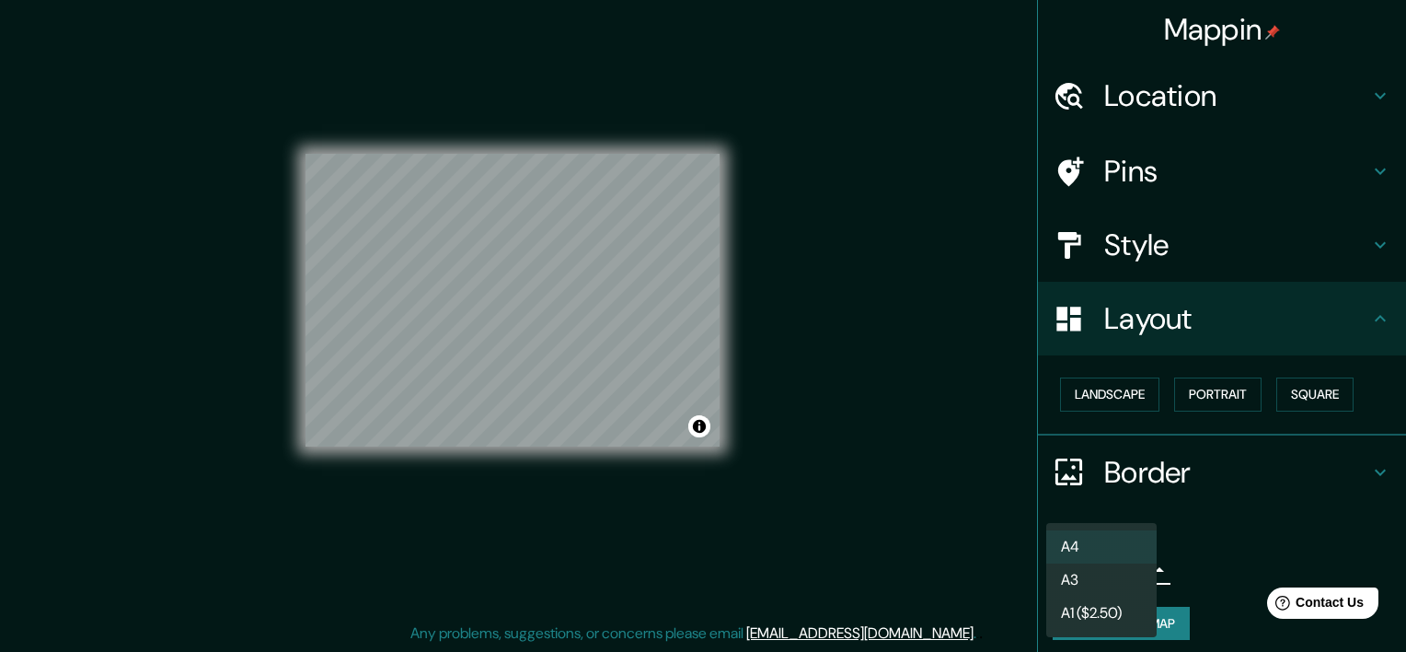
click at [1186, 554] on div at bounding box center [703, 326] width 1406 height 652
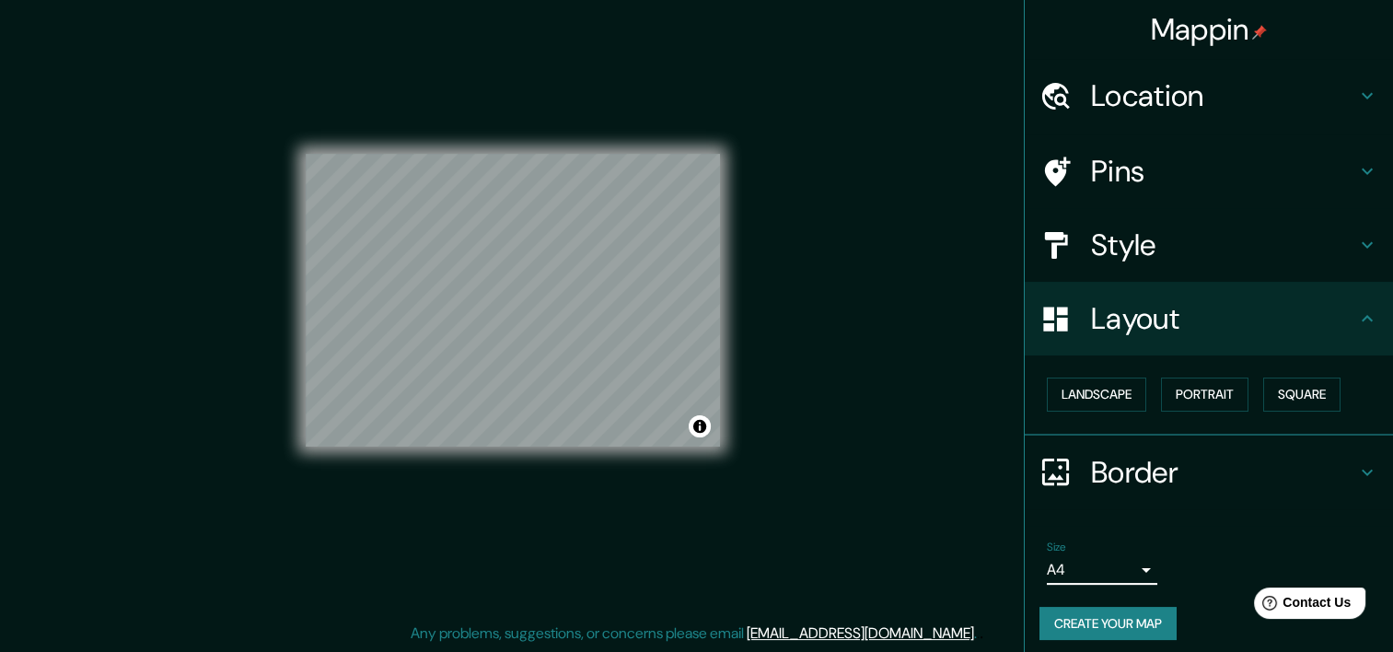
click at [1123, 571] on body "Mappin Location Pins Style Layout Landscape Portrait Square Border Choose a bor…" at bounding box center [696, 303] width 1393 height 652
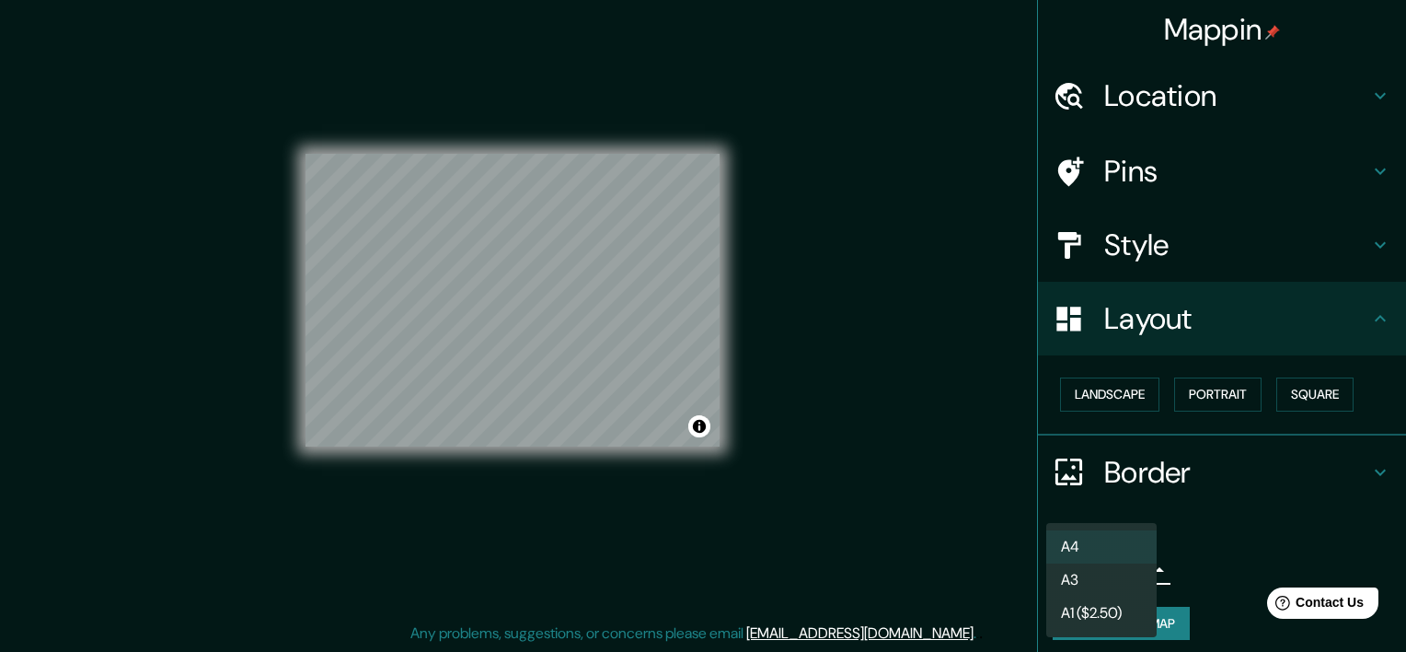
click at [1266, 541] on div at bounding box center [703, 326] width 1406 height 652
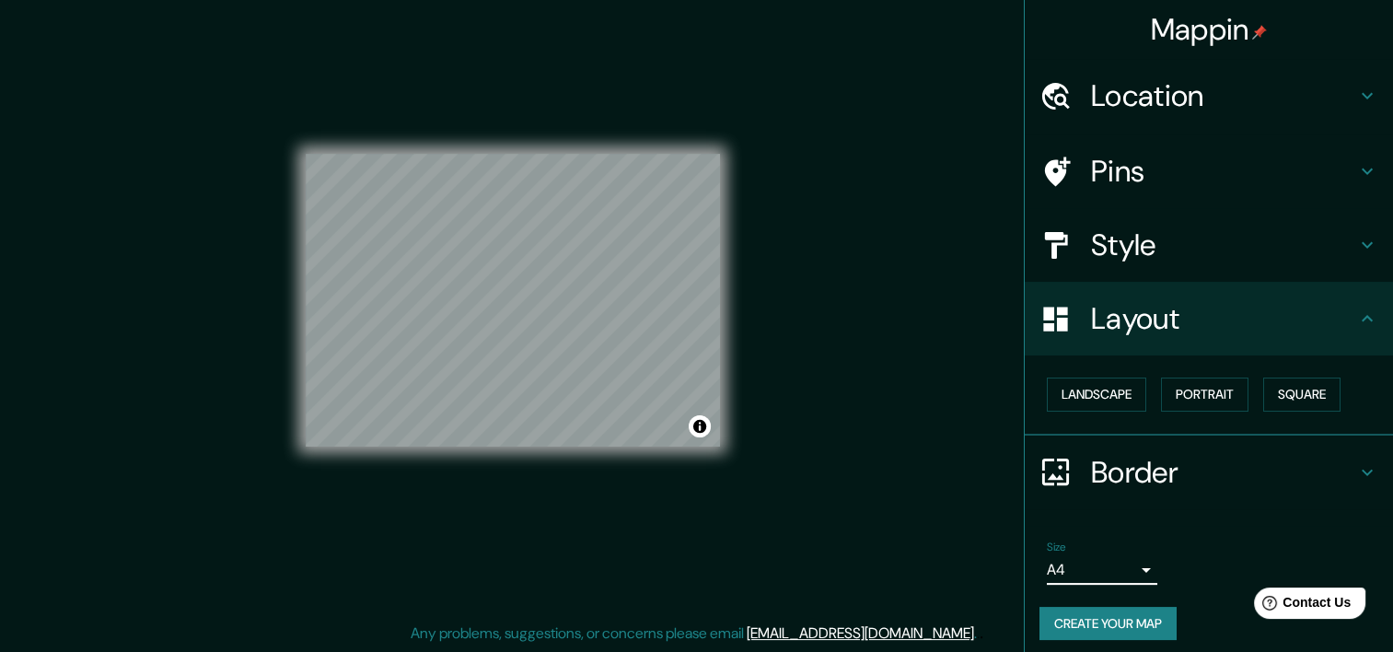
click at [952, 459] on div "Mappin Location Pins Style Layout Landscape Portrait Square Border Choose a bor…" at bounding box center [696, 314] width 1393 height 675
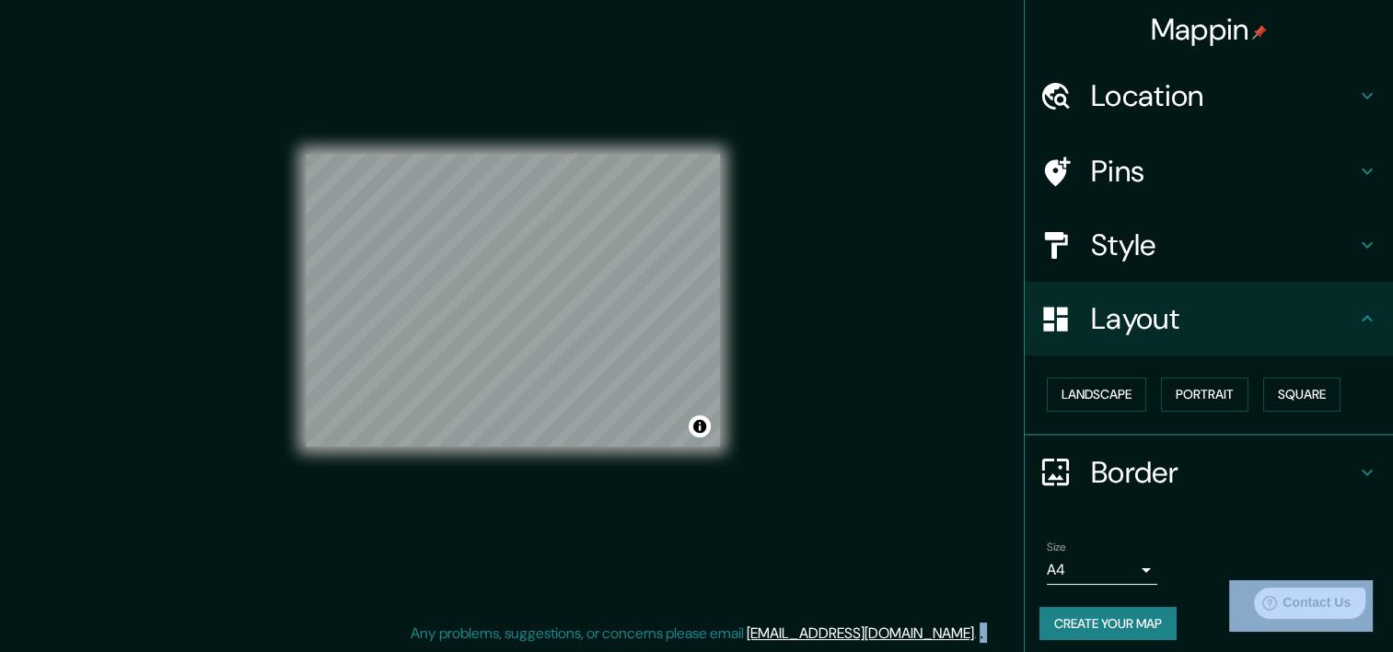
click at [952, 459] on div "Mappin Location Pins Style Layout Landscape Portrait Square Border Choose a bor…" at bounding box center [696, 314] width 1393 height 675
drag, startPoint x: 952, startPoint y: 459, endPoint x: 918, endPoint y: 445, distance: 36.7
click at [918, 445] on div "Mappin Location Pins Style Layout Landscape Portrait Square Border Choose a bor…" at bounding box center [696, 314] width 1393 height 675
click at [1084, 567] on body "Mappin Location Pins Style Layout Landscape Portrait Square Border Choose a bor…" at bounding box center [696, 303] width 1393 height 652
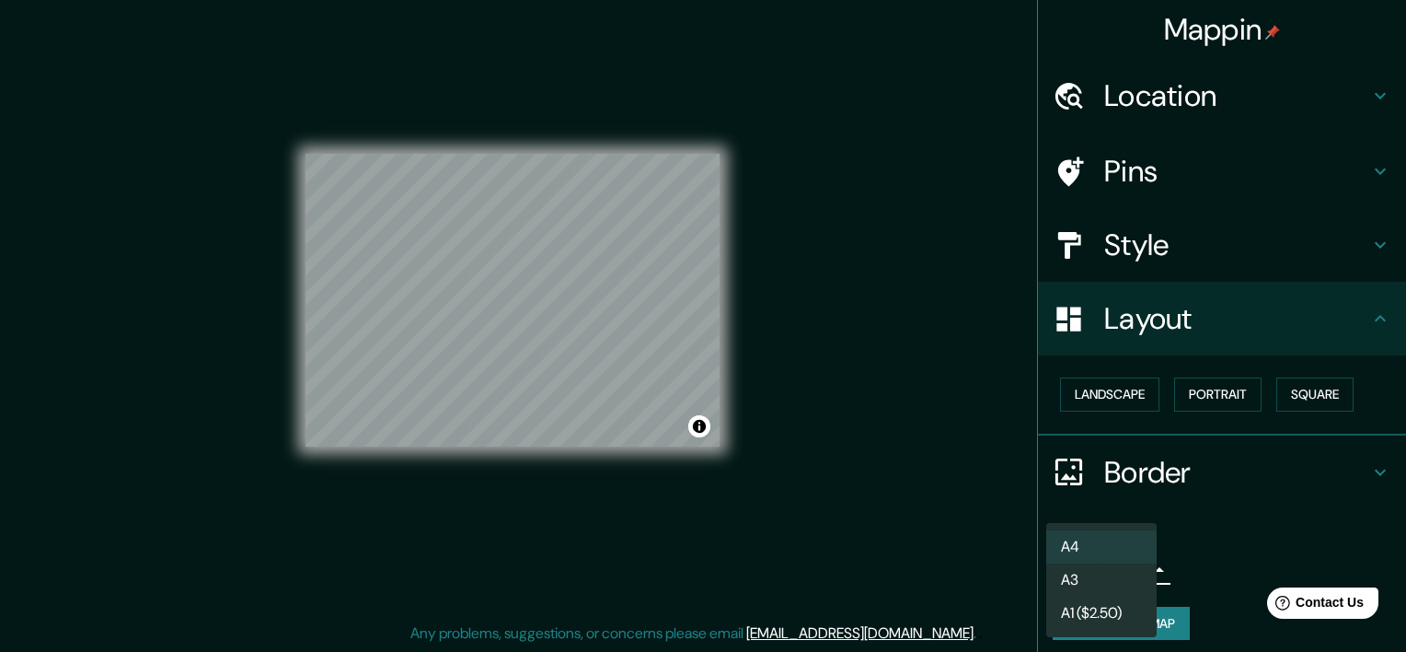
click at [1084, 589] on li "A3" at bounding box center [1102, 579] width 110 height 33
click at [1082, 574] on body "Mappin Location Pins Style Layout Landscape Portrait Square Border Choose a bor…" at bounding box center [703, 303] width 1406 height 652
click at [1082, 551] on li "A4" at bounding box center [1102, 546] width 110 height 33
type input "single"
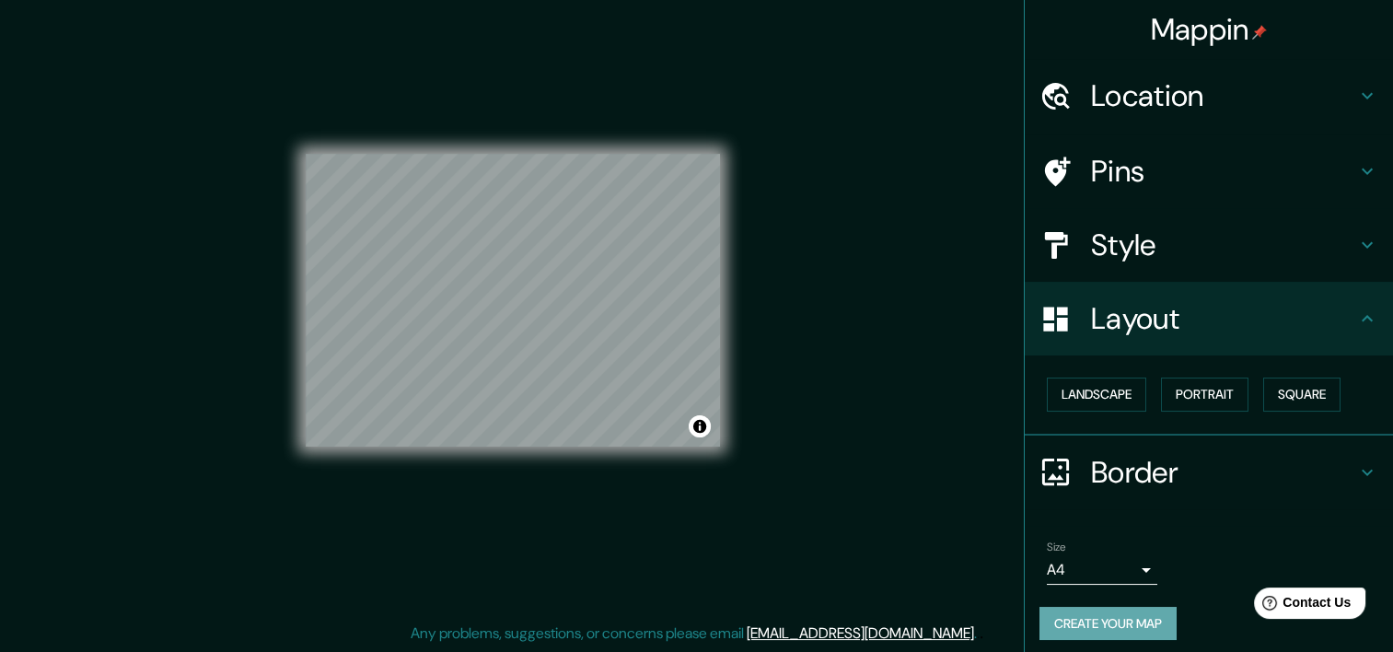
click at [1114, 619] on button "Create your map" at bounding box center [1107, 624] width 137 height 34
click at [1152, 91] on h4 "Location" at bounding box center [1223, 95] width 265 height 37
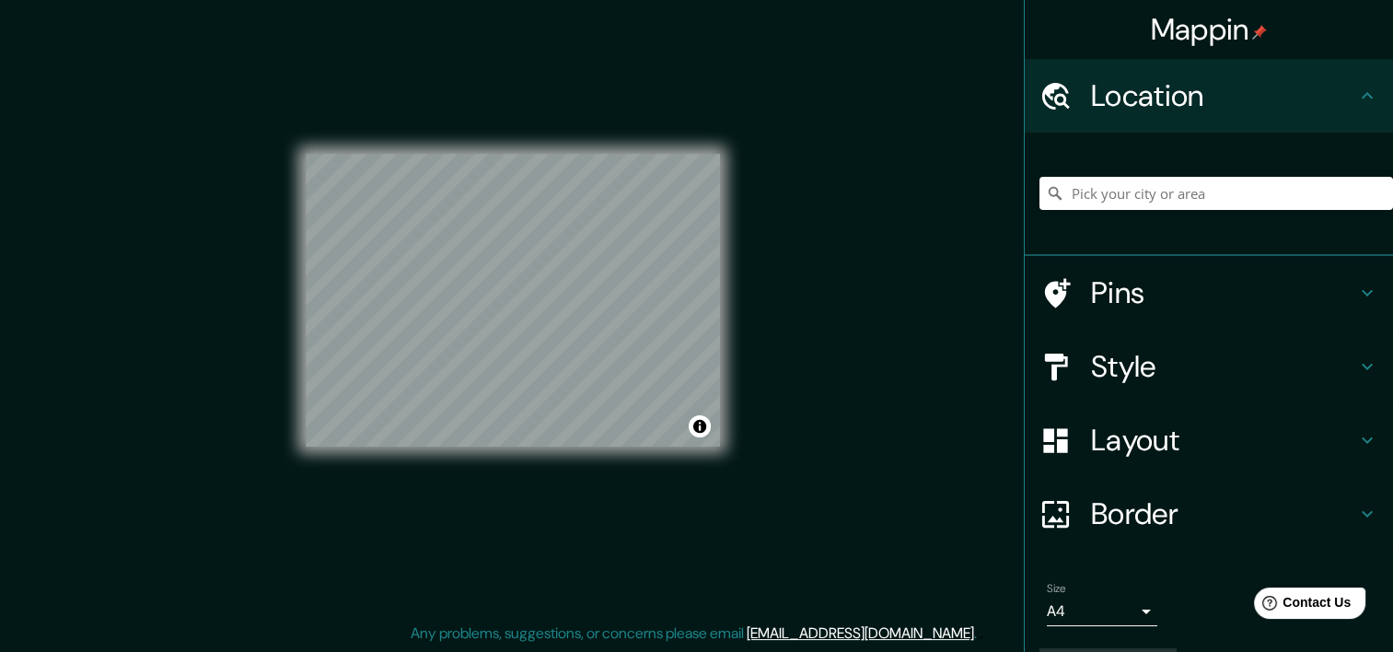
click at [1151, 92] on h4 "Location" at bounding box center [1223, 95] width 265 height 37
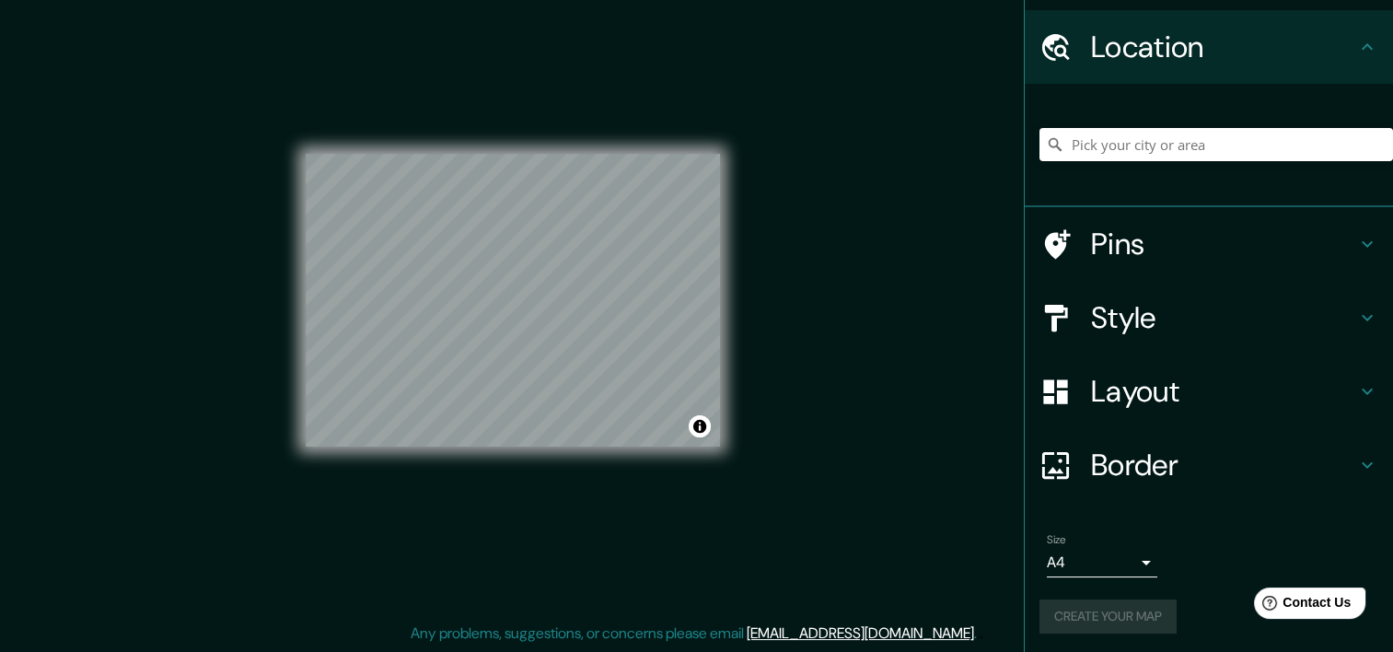
scroll to position [52, 0]
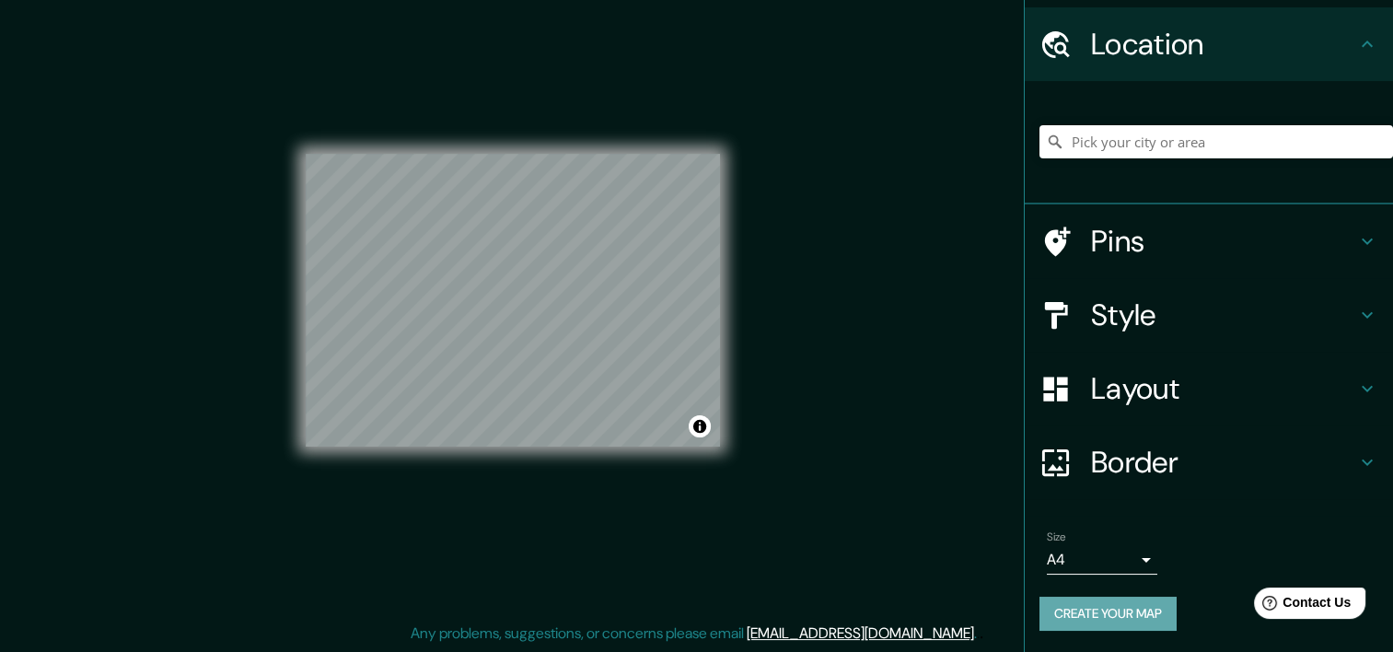
click at [1133, 618] on button "Create your map" at bounding box center [1107, 613] width 137 height 34
click at [1236, 523] on div "Size A4 single" at bounding box center [1208, 552] width 339 height 59
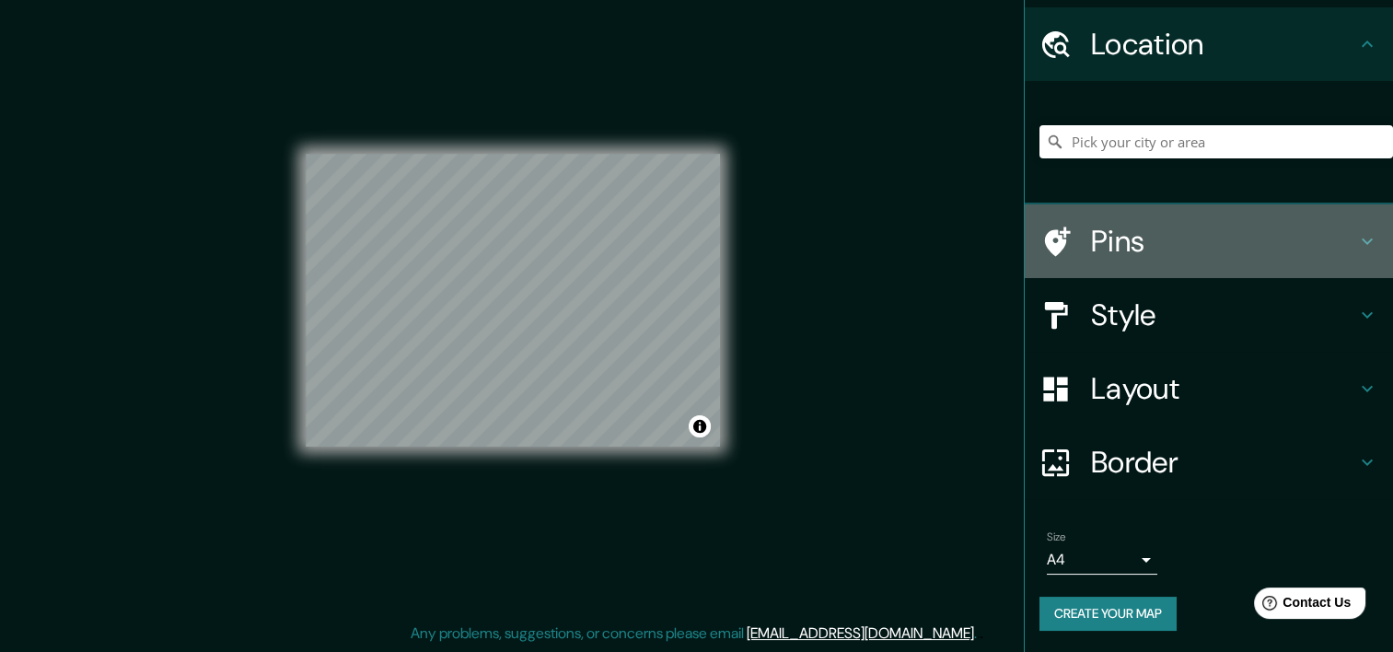
click at [1104, 243] on h4 "Pins" at bounding box center [1223, 241] width 265 height 37
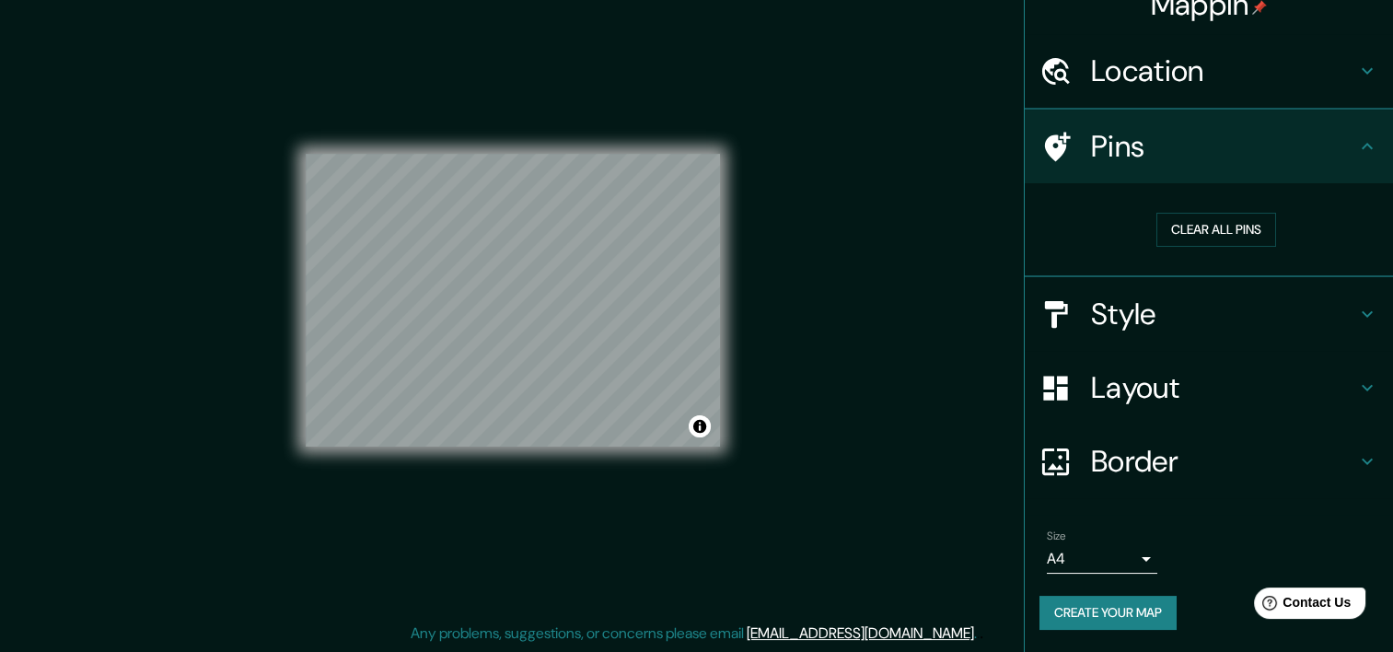
scroll to position [23, 0]
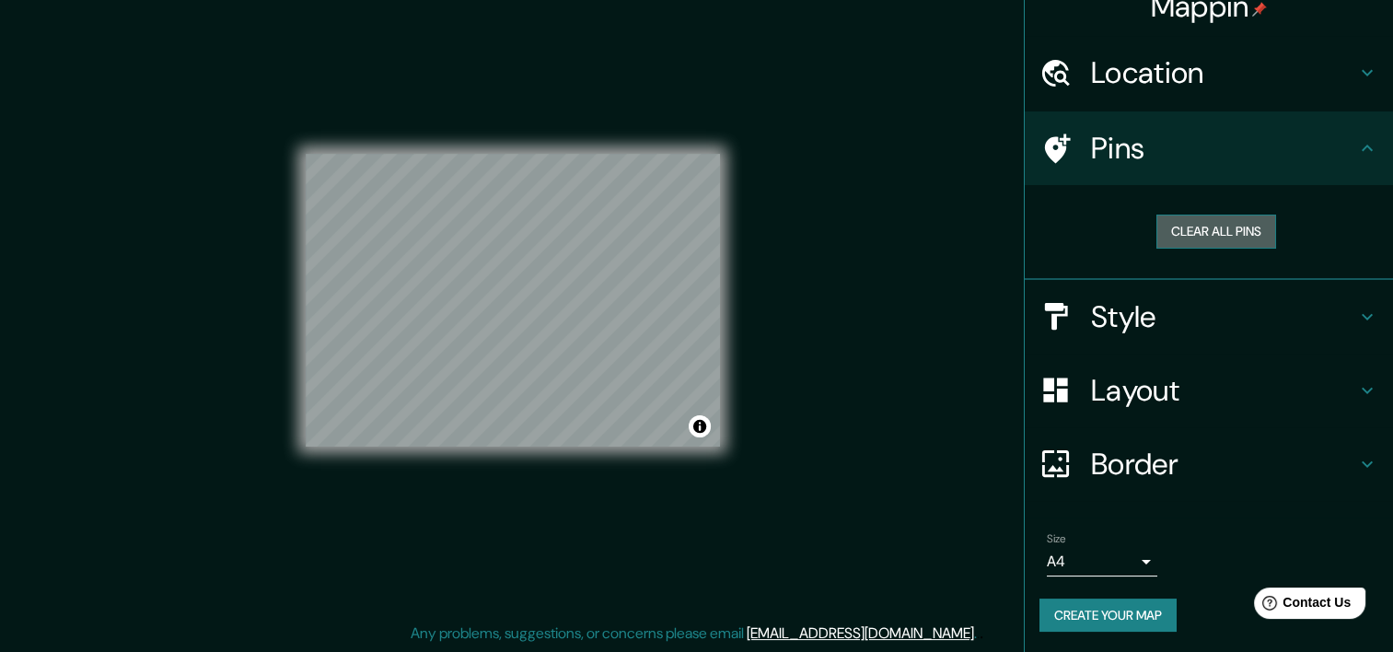
click at [1182, 232] on button "Clear all pins" at bounding box center [1216, 231] width 120 height 34
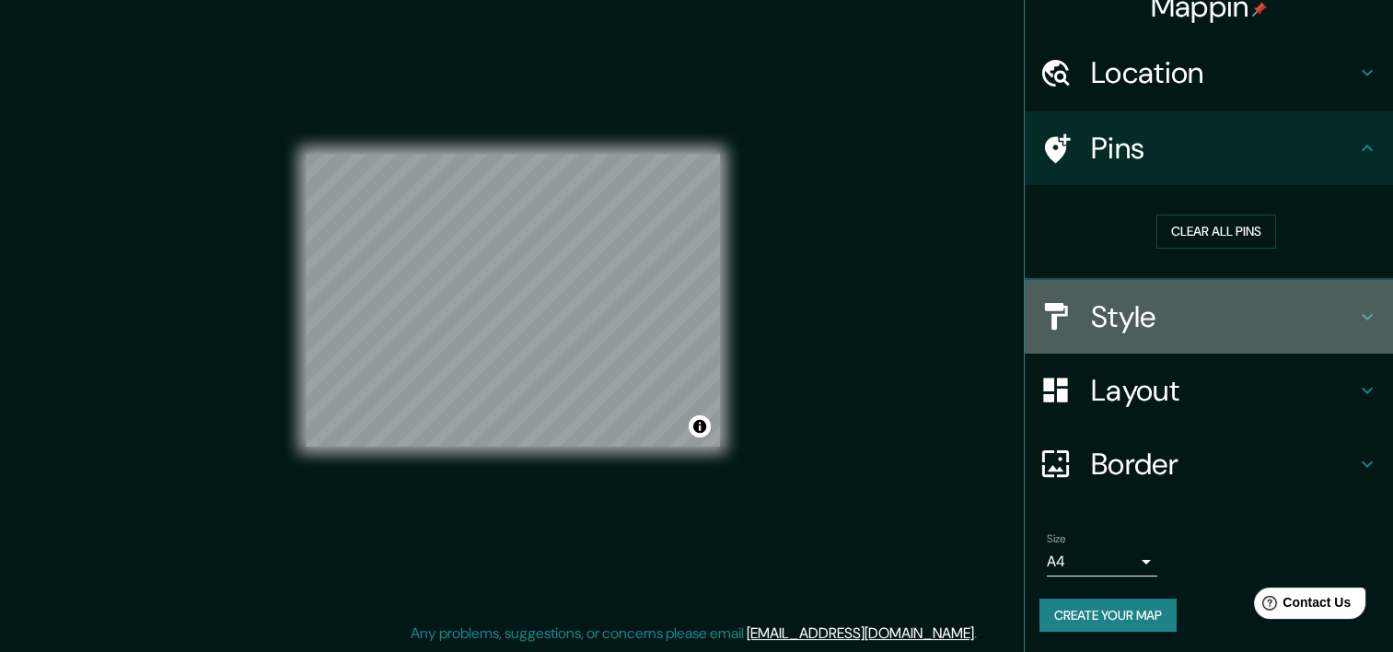
click at [1160, 313] on h4 "Style" at bounding box center [1223, 316] width 265 height 37
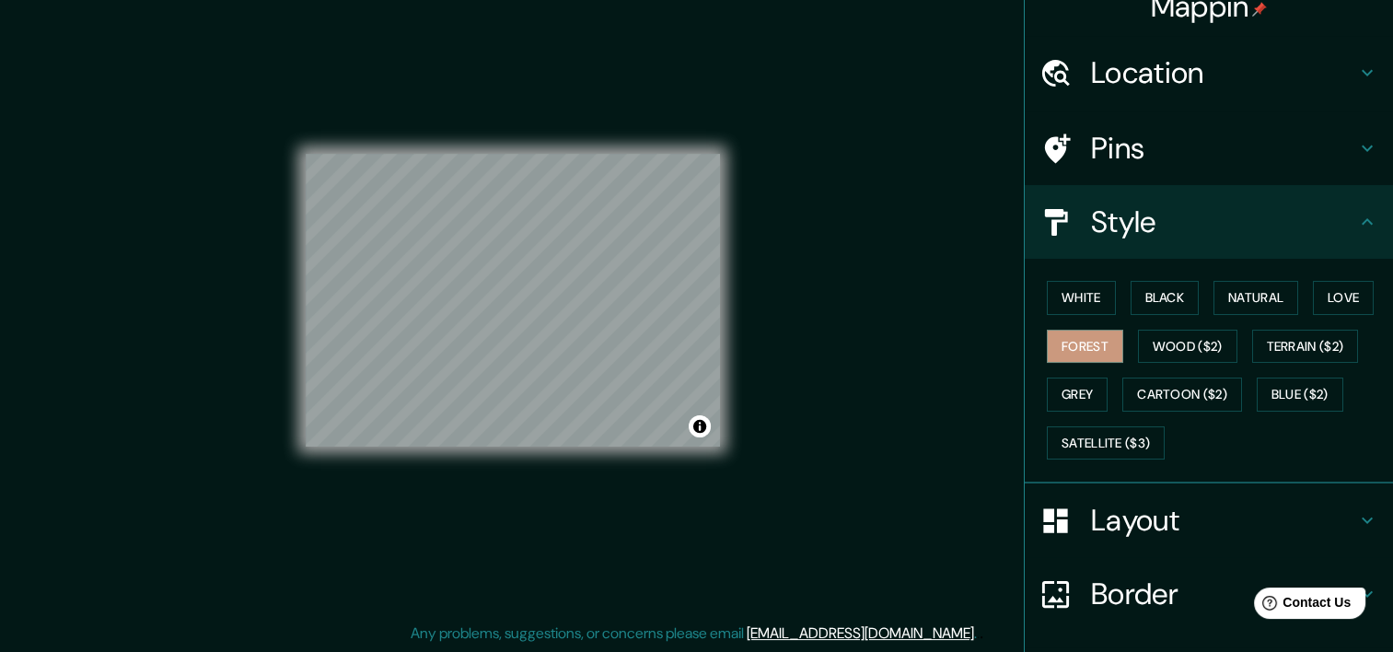
click at [1140, 515] on h4 "Layout" at bounding box center [1223, 520] width 265 height 37
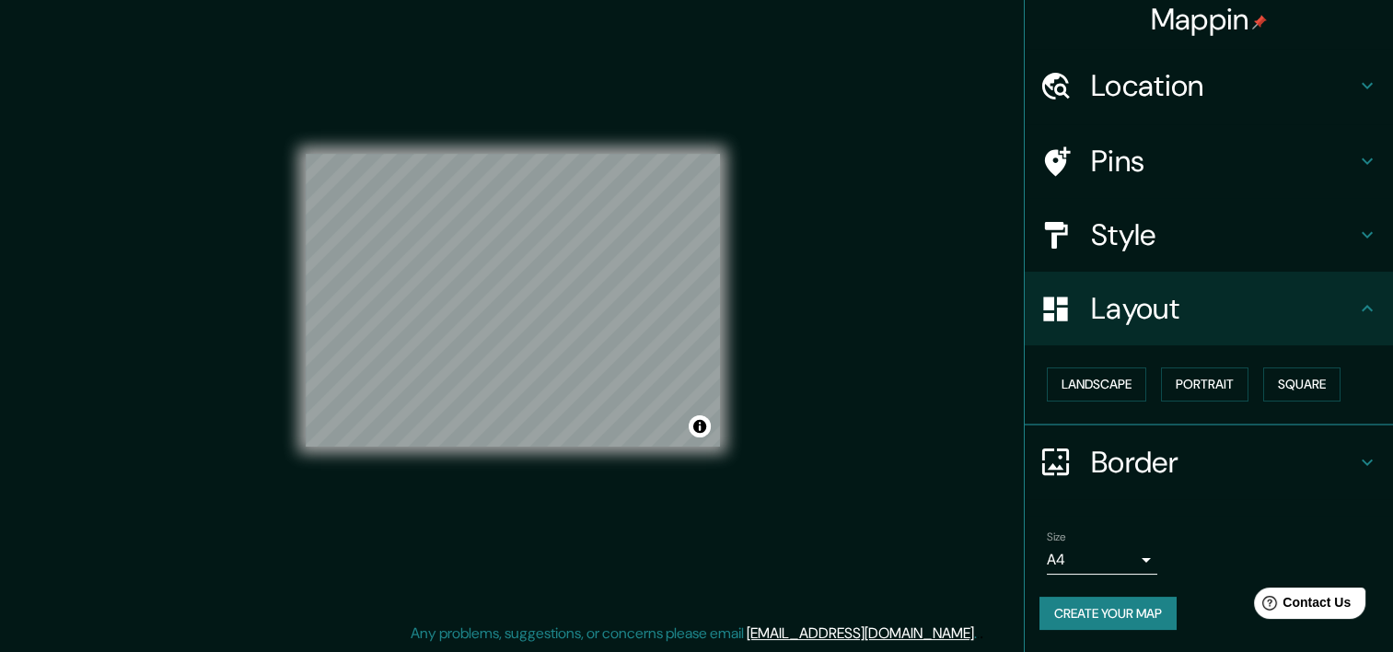
scroll to position [8, 0]
click at [1193, 464] on h4 "Border" at bounding box center [1223, 463] width 265 height 37
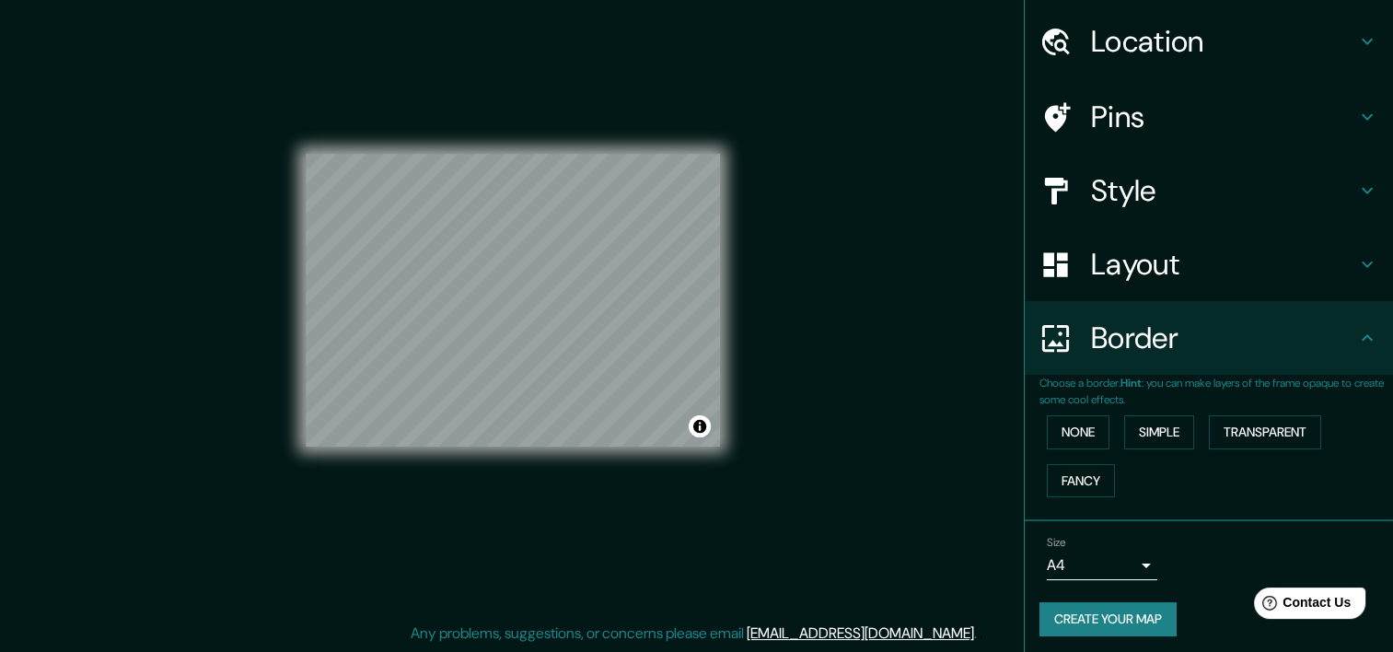
scroll to position [59, 0]
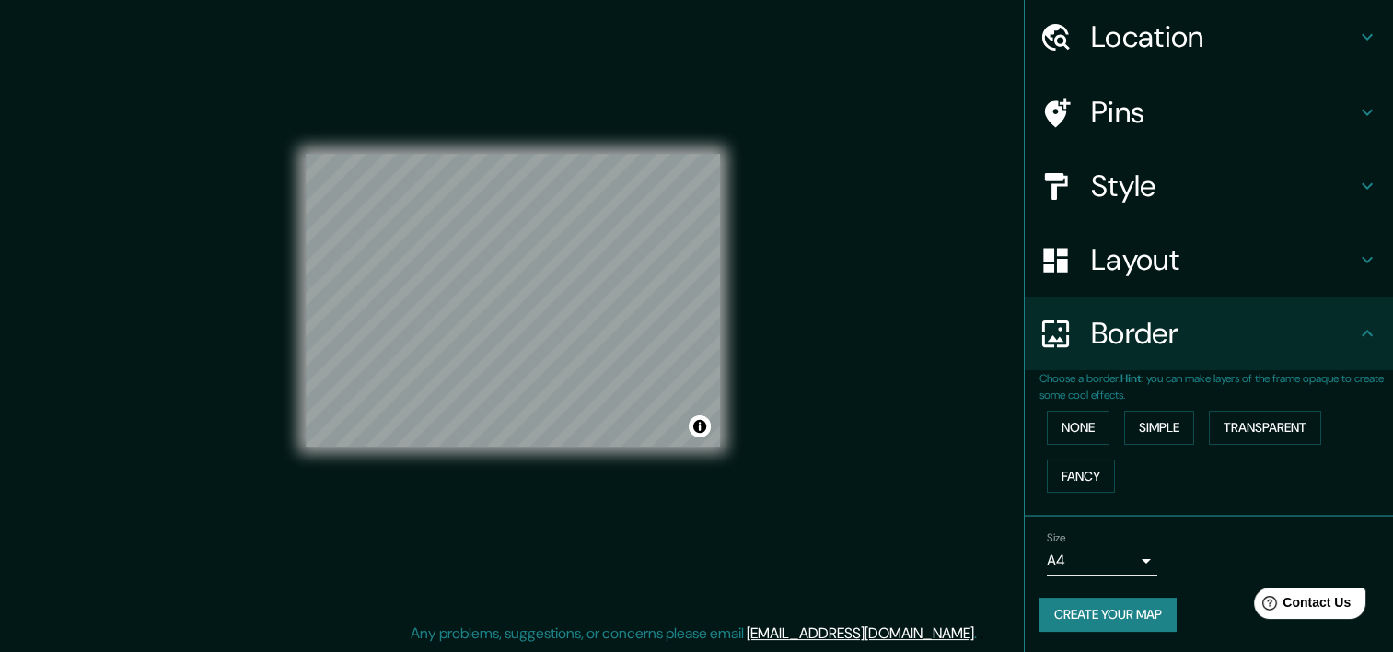
click at [843, 254] on div "Mappin Location Pins Style Layout Border Choose a border. Hint : you can make l…" at bounding box center [696, 314] width 1393 height 675
